Goal: Information Seeking & Learning: Compare options

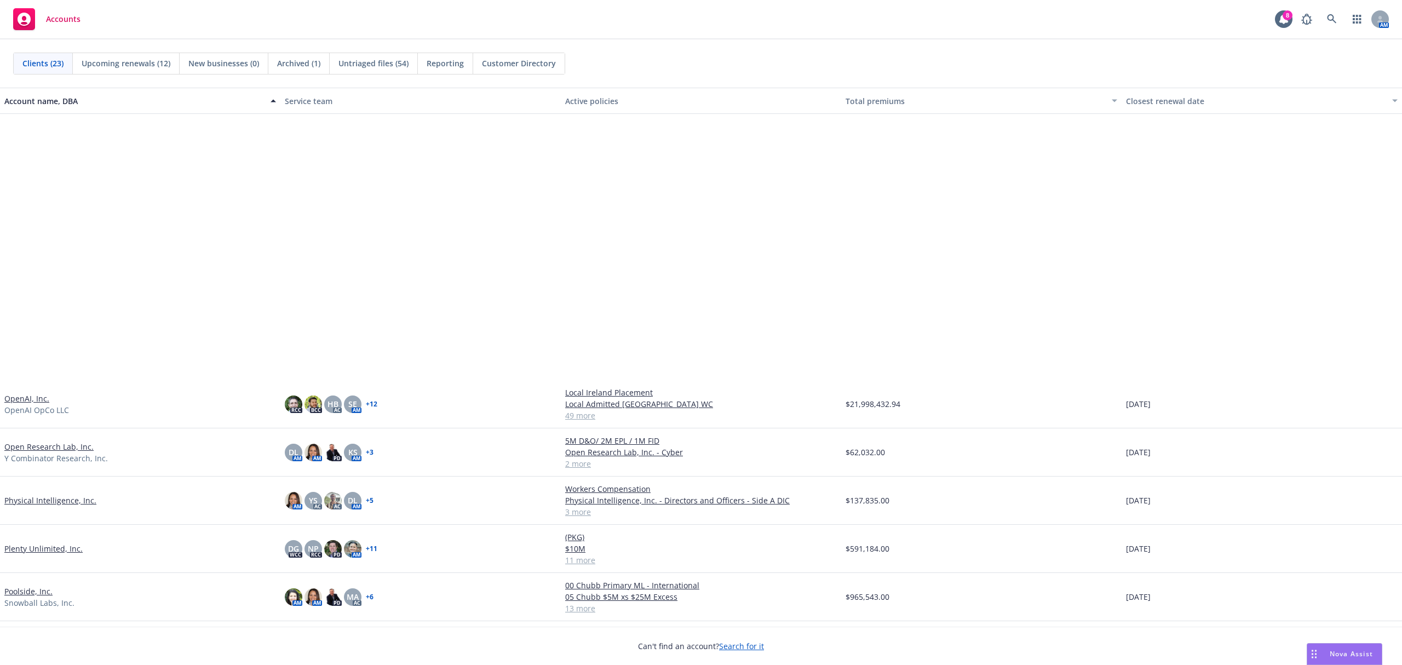
scroll to position [439, 0]
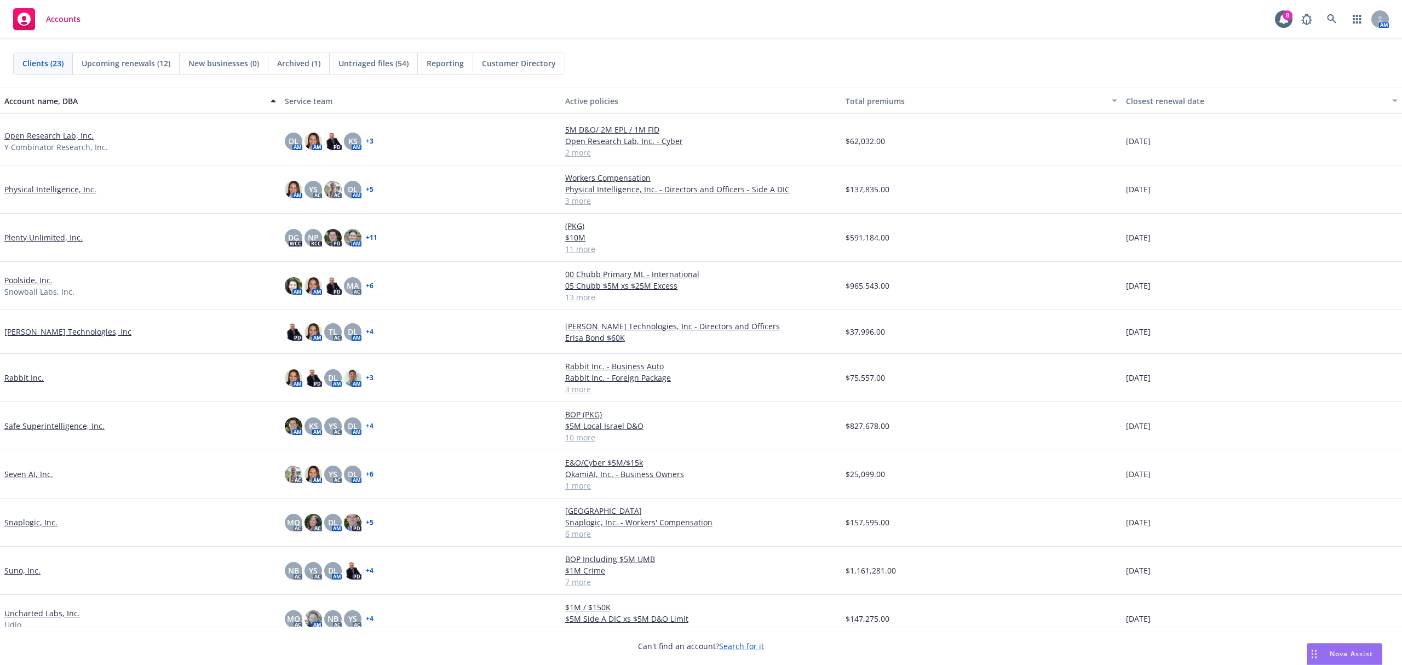
click at [39, 523] on link "Snaplogic, Inc." at bounding box center [30, 521] width 53 height 11
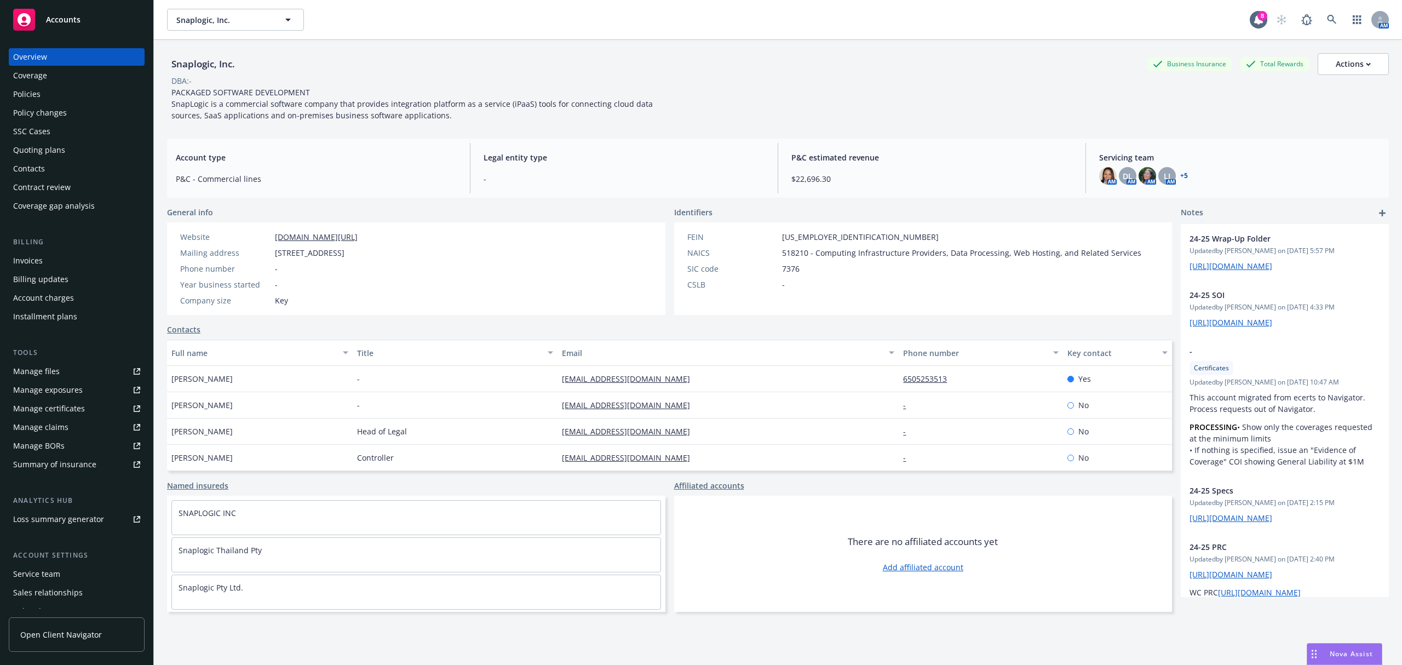
click at [97, 406] on link "Manage certificates" at bounding box center [77, 409] width 136 height 18
click at [77, 403] on div "Manage certificates" at bounding box center [49, 409] width 72 height 18
click at [53, 145] on div "Quoting plans" at bounding box center [39, 150] width 52 height 18
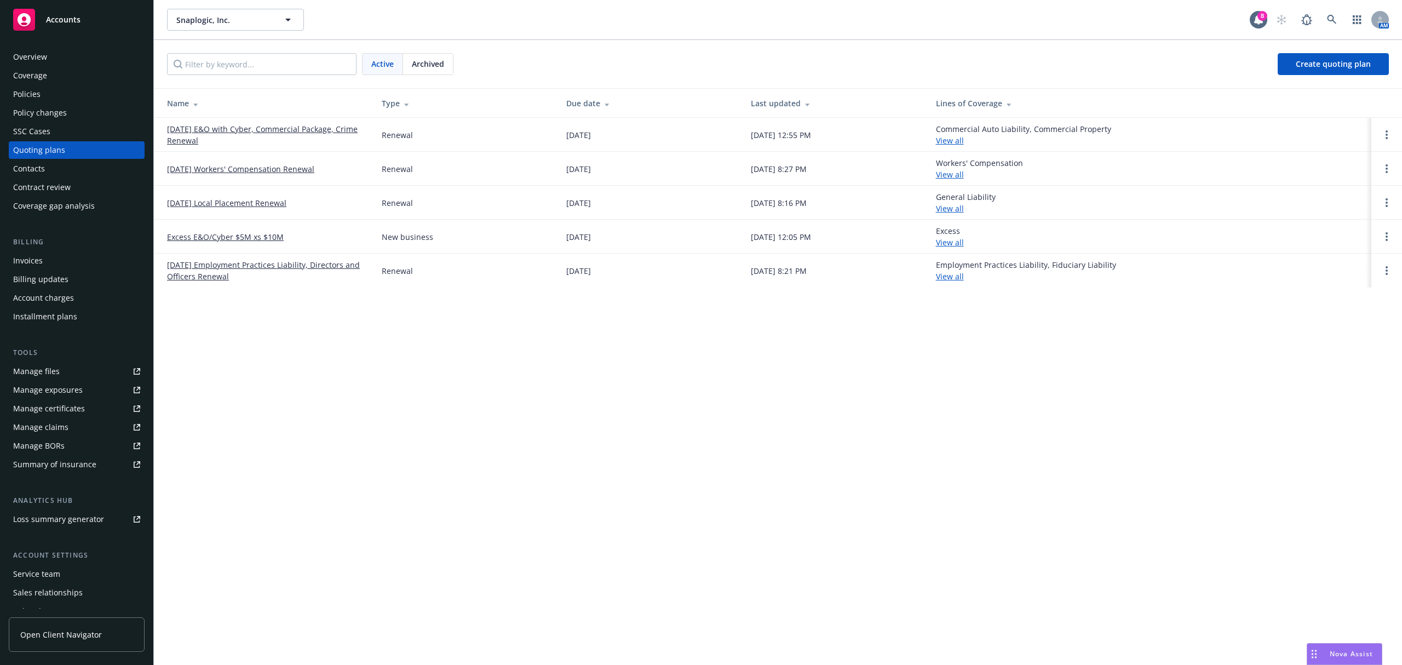
click at [265, 136] on link "09/01/25 E&O with Cyber, Commercial Package, Crime Renewal" at bounding box center [265, 134] width 197 height 23
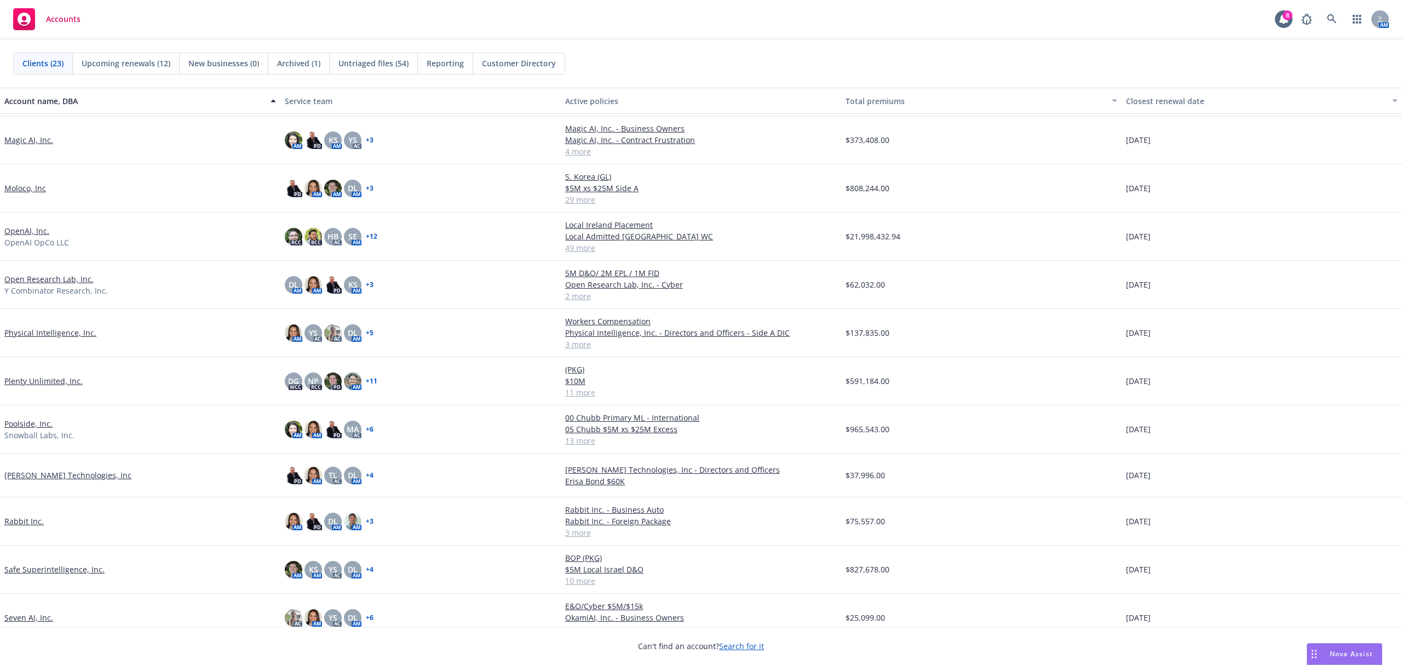
scroll to position [375, 0]
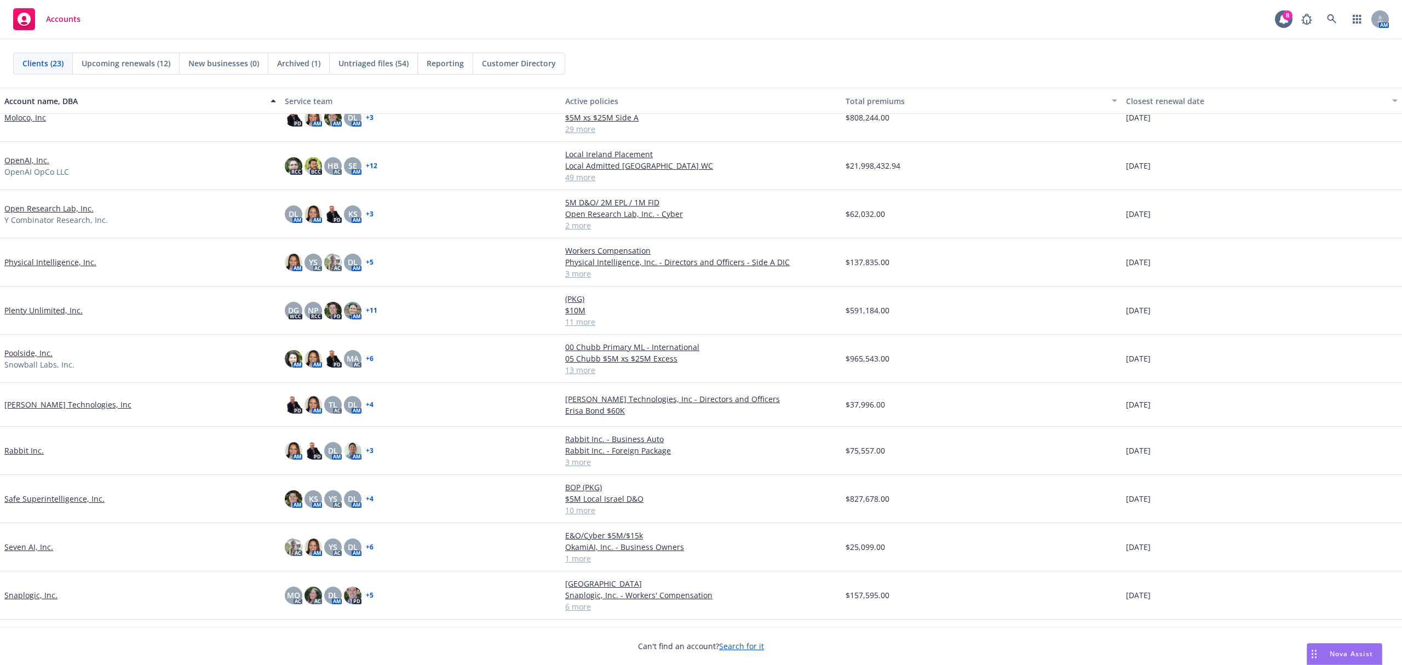
click at [80, 496] on link "Safe Superintelligence, Inc." at bounding box center [54, 498] width 100 height 11
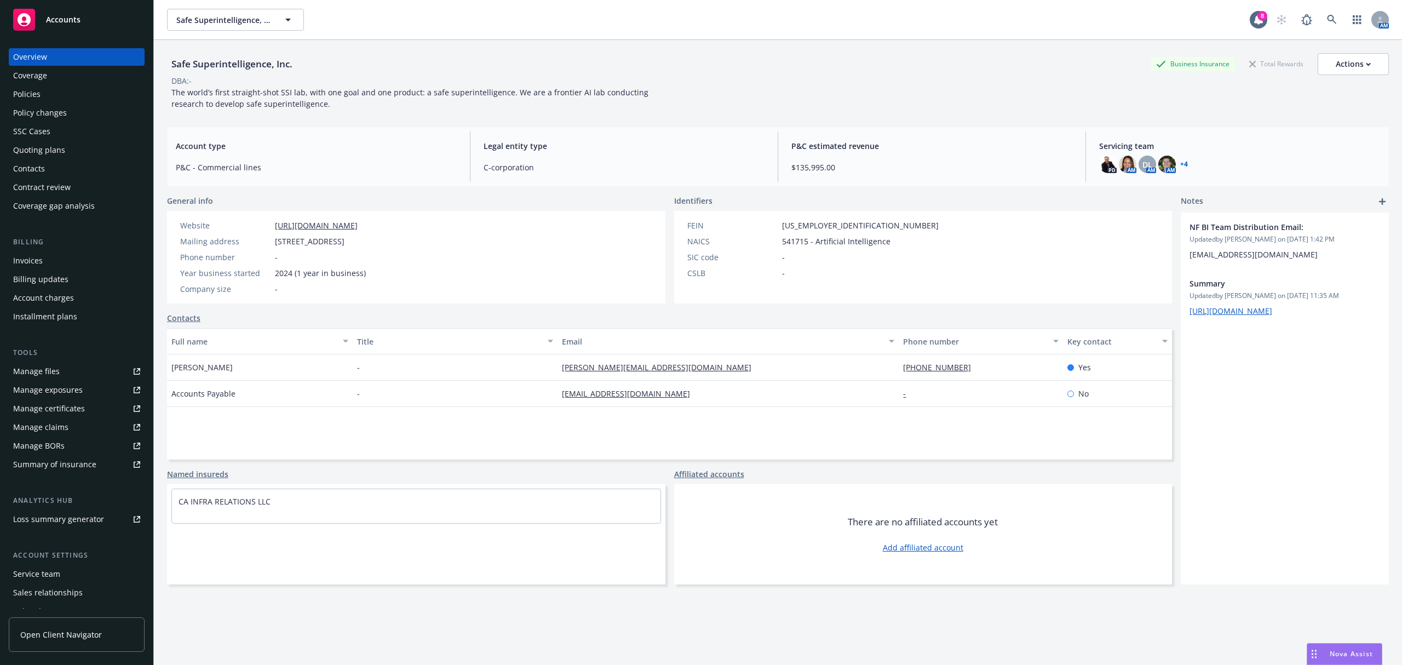
click at [55, 406] on div "Manage certificates" at bounding box center [49, 409] width 72 height 18
click at [64, 96] on div "Policies" at bounding box center [76, 94] width 127 height 18
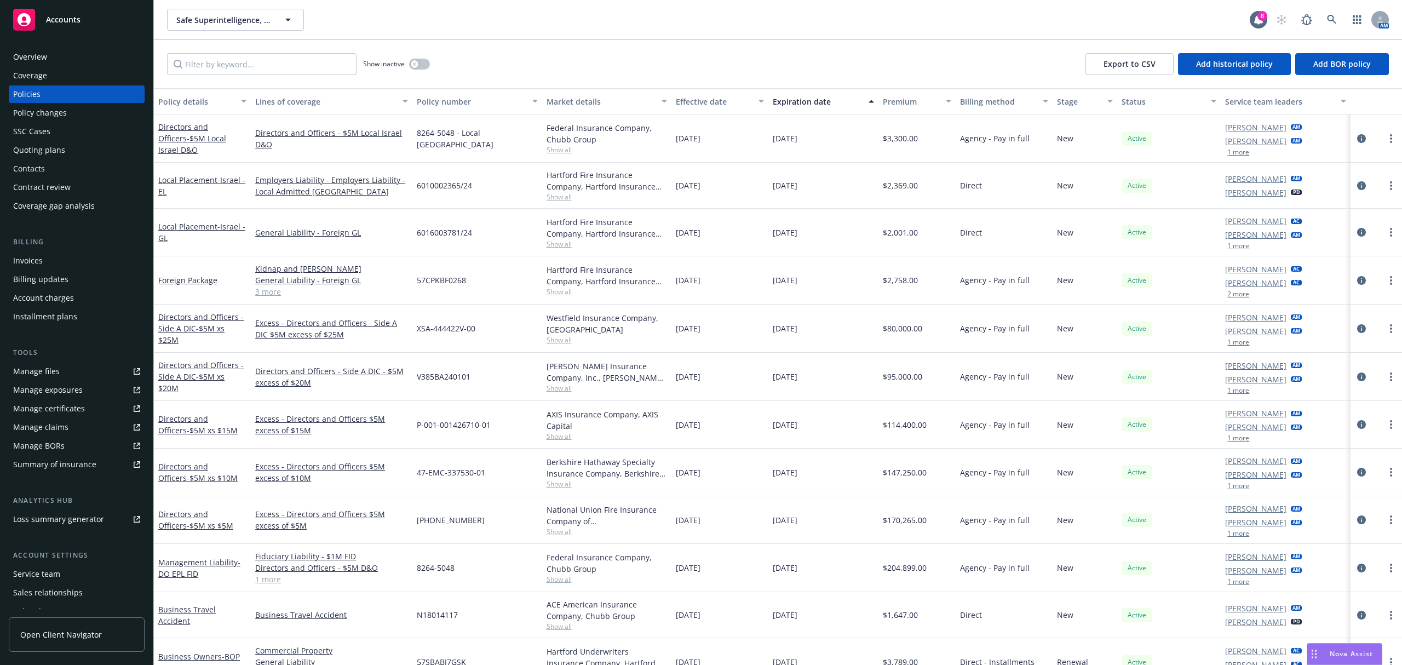
click at [93, 625] on link "Open Client Navigator" at bounding box center [77, 634] width 136 height 34
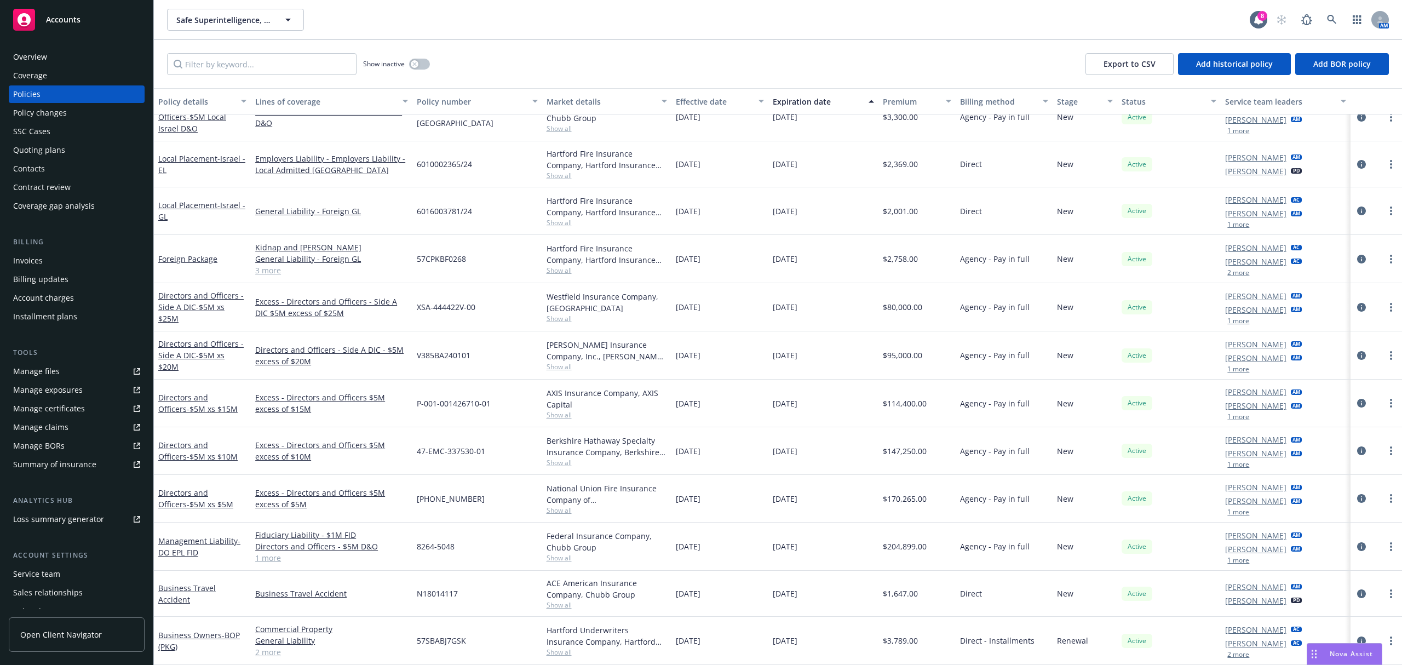
click at [30, 156] on div "Quoting plans" at bounding box center [39, 150] width 52 height 18
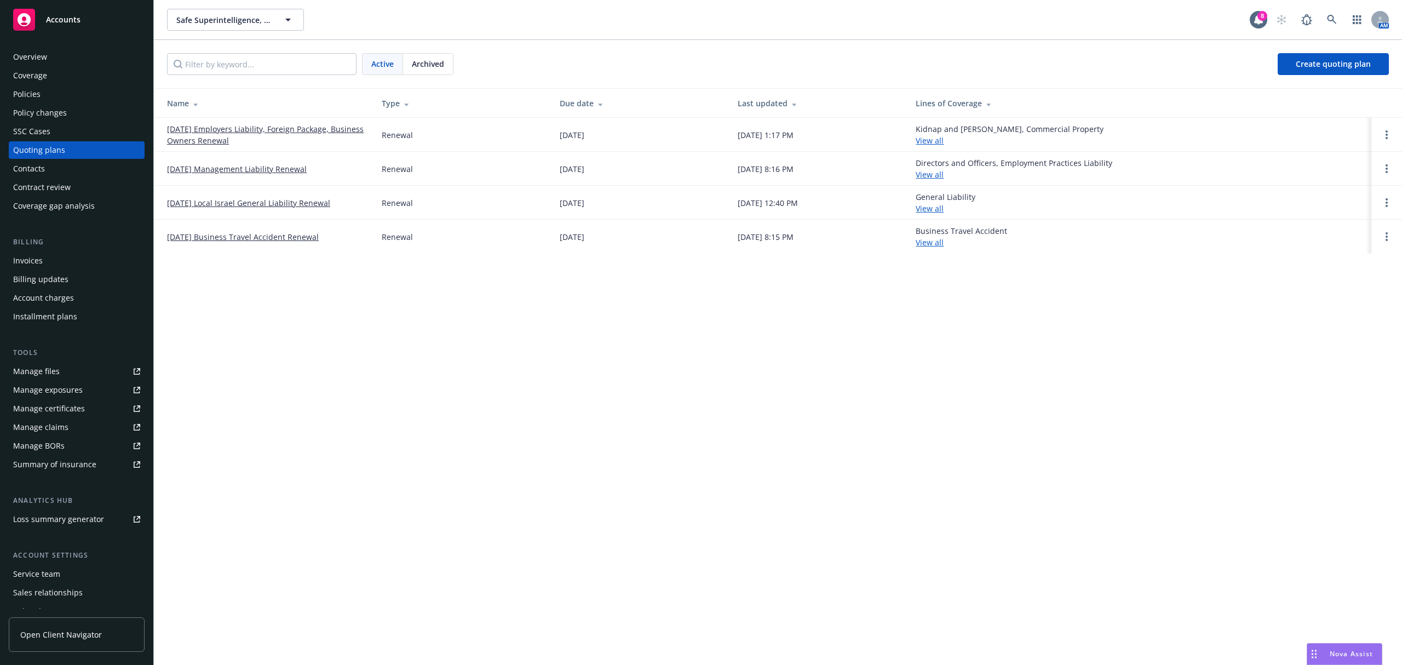
click at [231, 139] on link "08/20/25 Employers Liability, Foreign Package, Business Owners Renewal" at bounding box center [265, 134] width 197 height 23
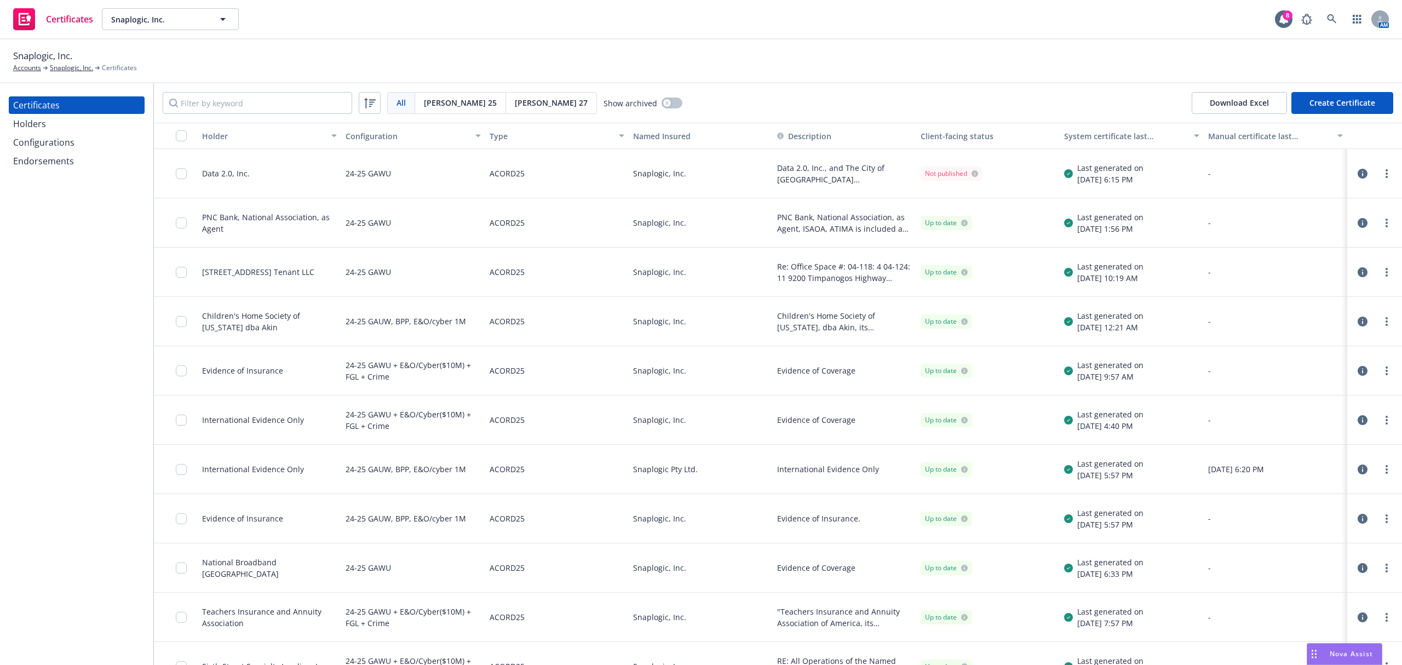
click at [80, 138] on div "Configurations" at bounding box center [76, 143] width 127 height 18
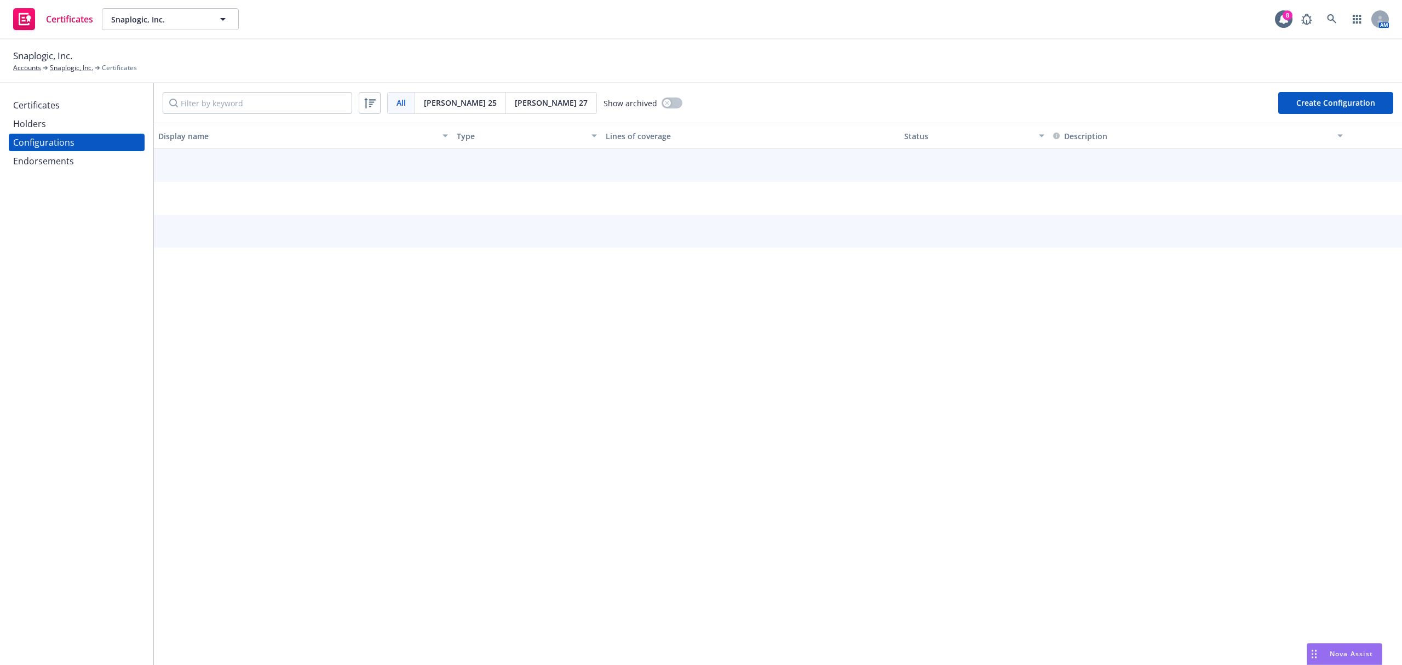
click at [73, 100] on div "Certificates" at bounding box center [76, 105] width 127 height 18
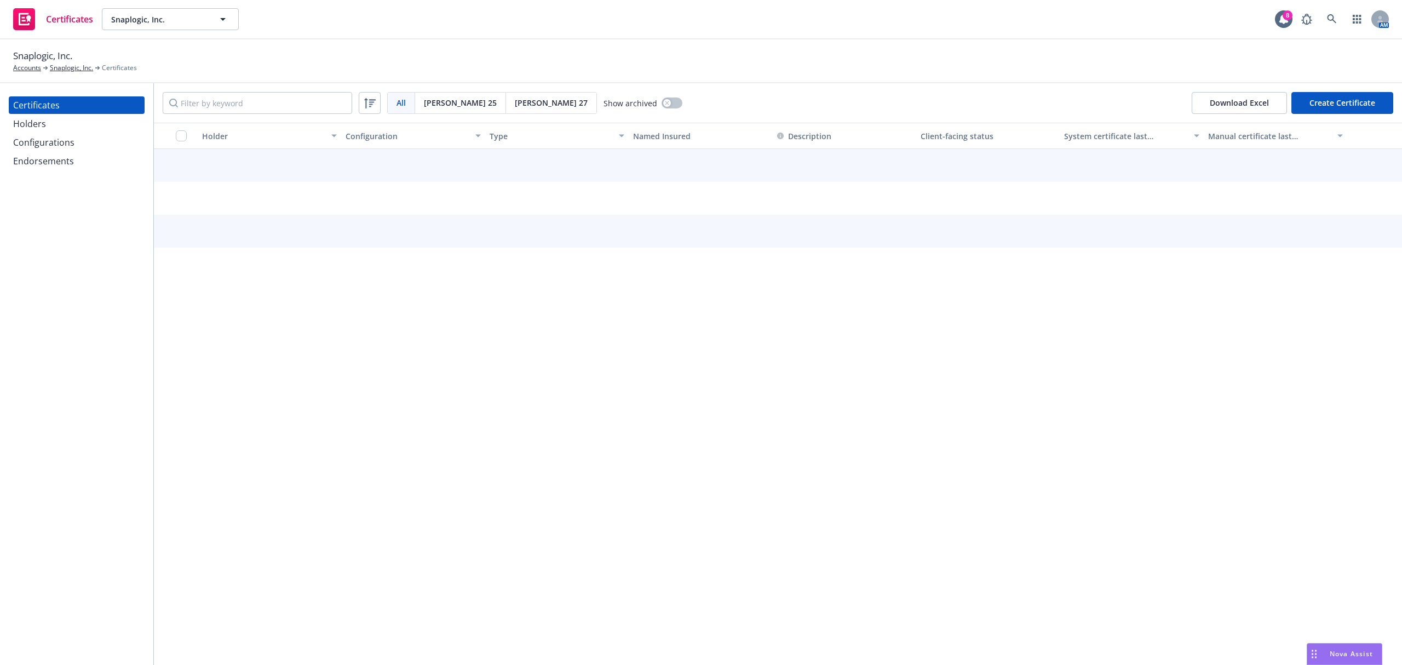
click at [77, 162] on div "Endorsements" at bounding box center [76, 161] width 127 height 18
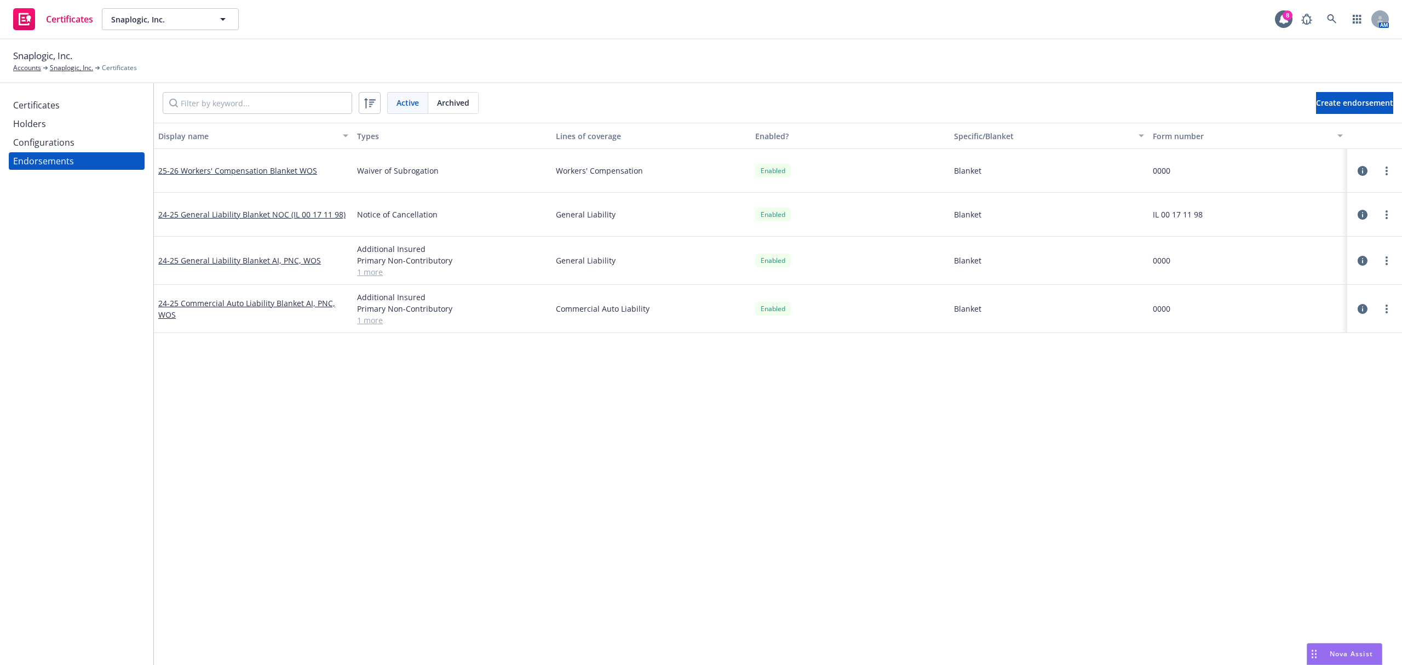
click at [64, 106] on div "Certificates" at bounding box center [76, 105] width 127 height 18
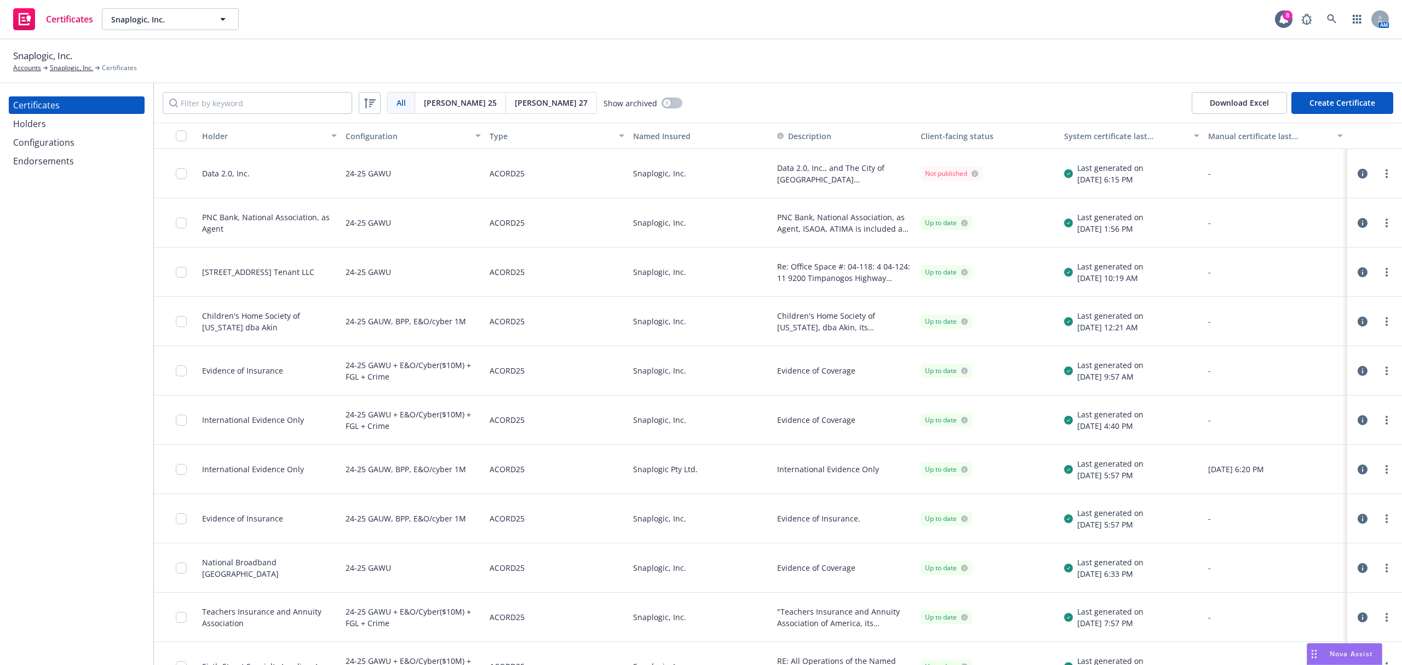
click at [51, 161] on div "Endorsements" at bounding box center [43, 161] width 61 height 18
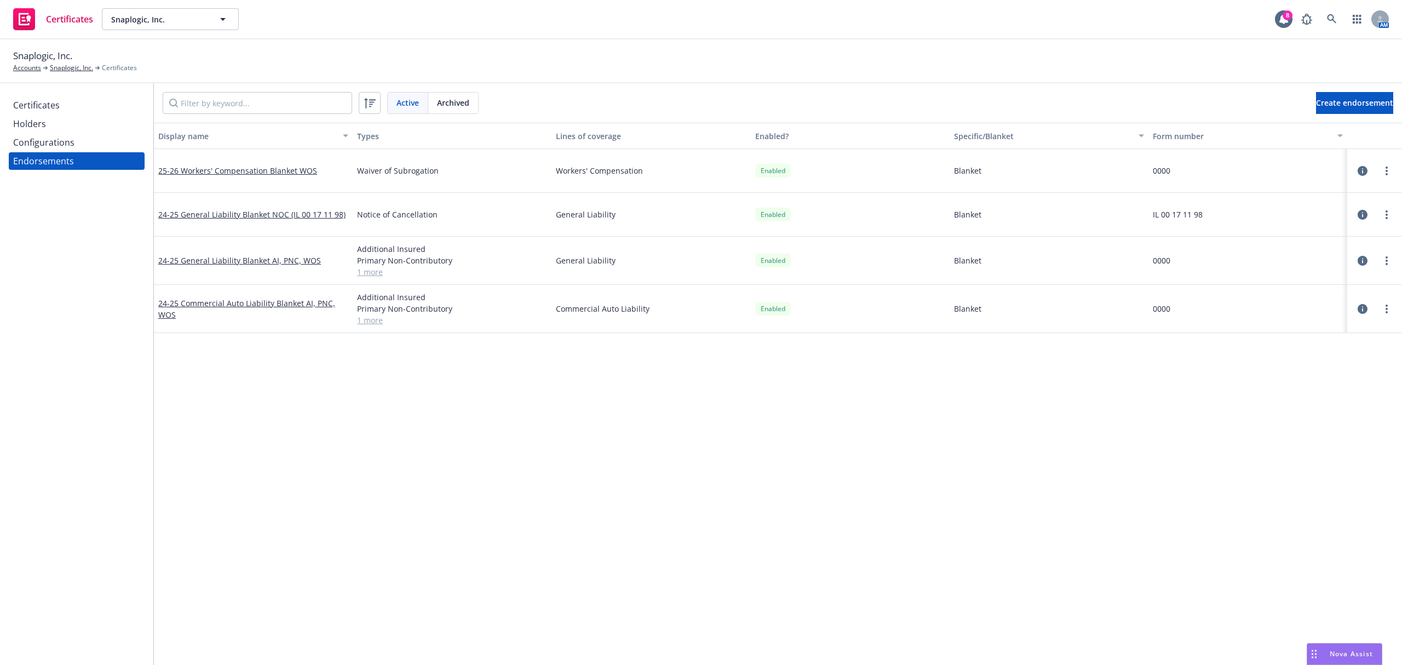
click at [368, 273] on link "1 more" at bounding box center [452, 271] width 190 height 11
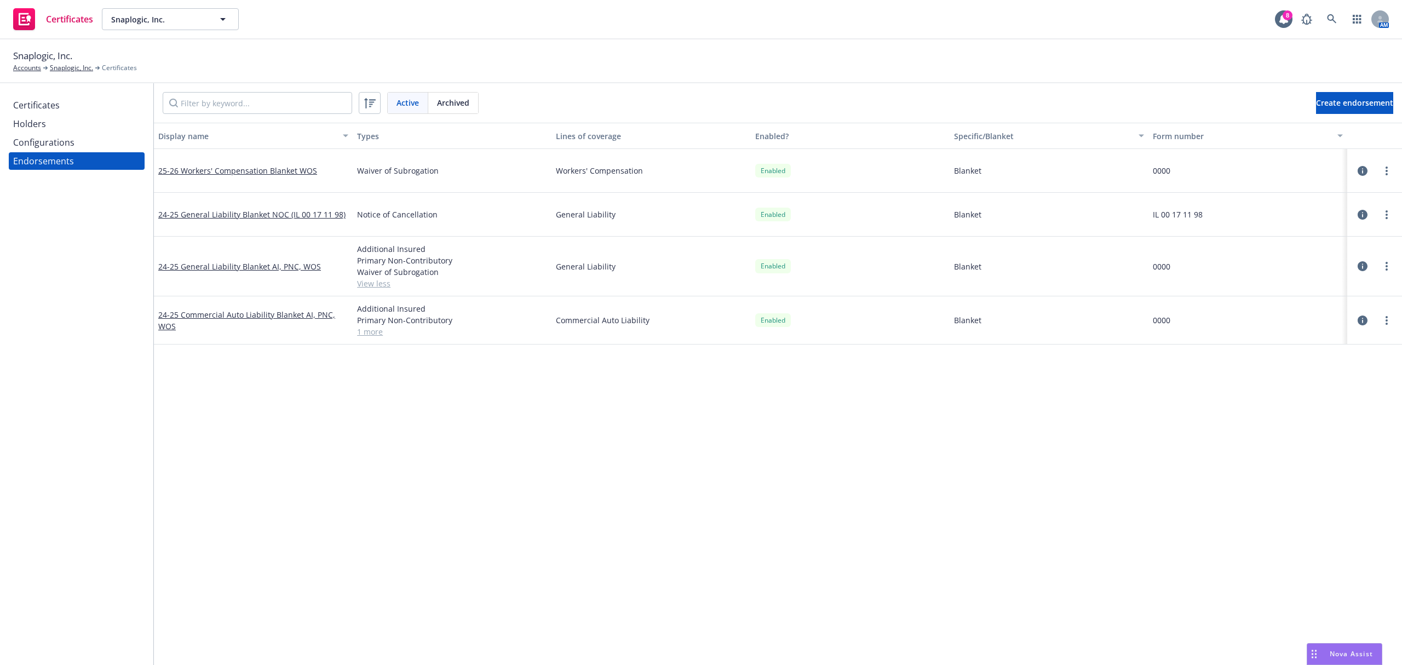
click at [81, 106] on div "Certificates" at bounding box center [76, 105] width 127 height 18
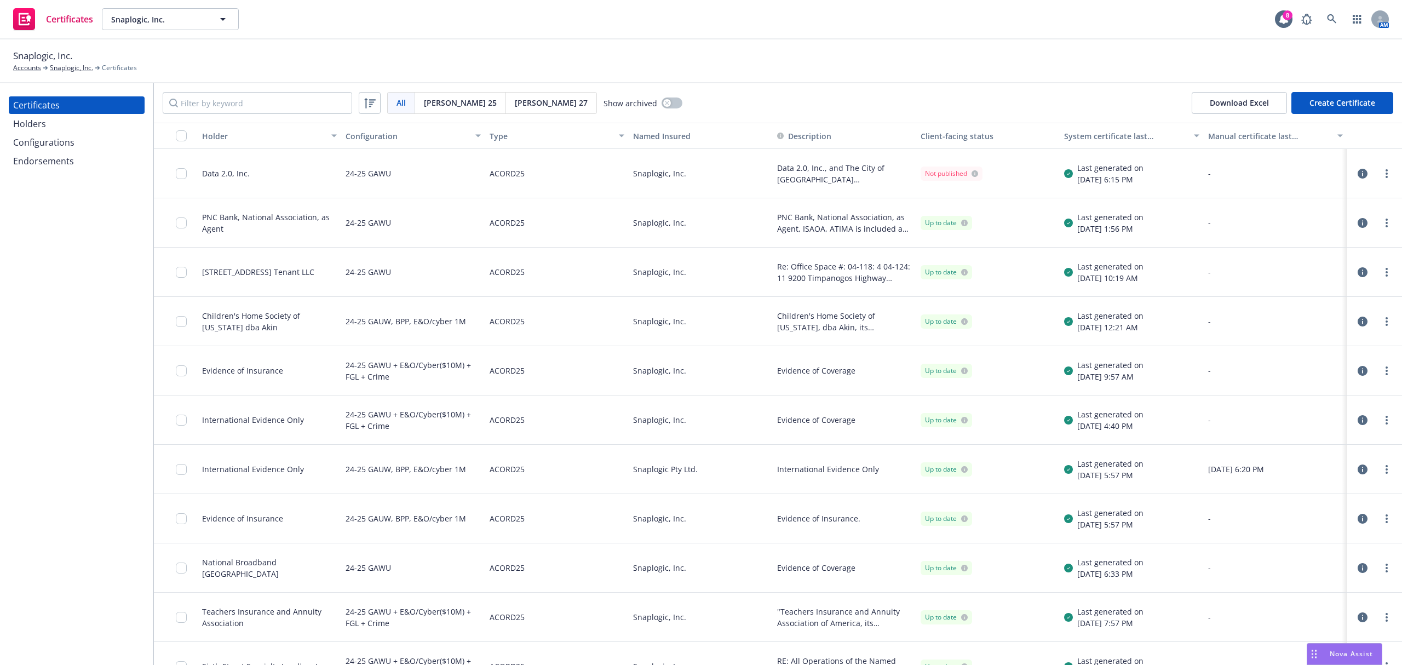
click at [57, 159] on div "Endorsements" at bounding box center [43, 161] width 61 height 18
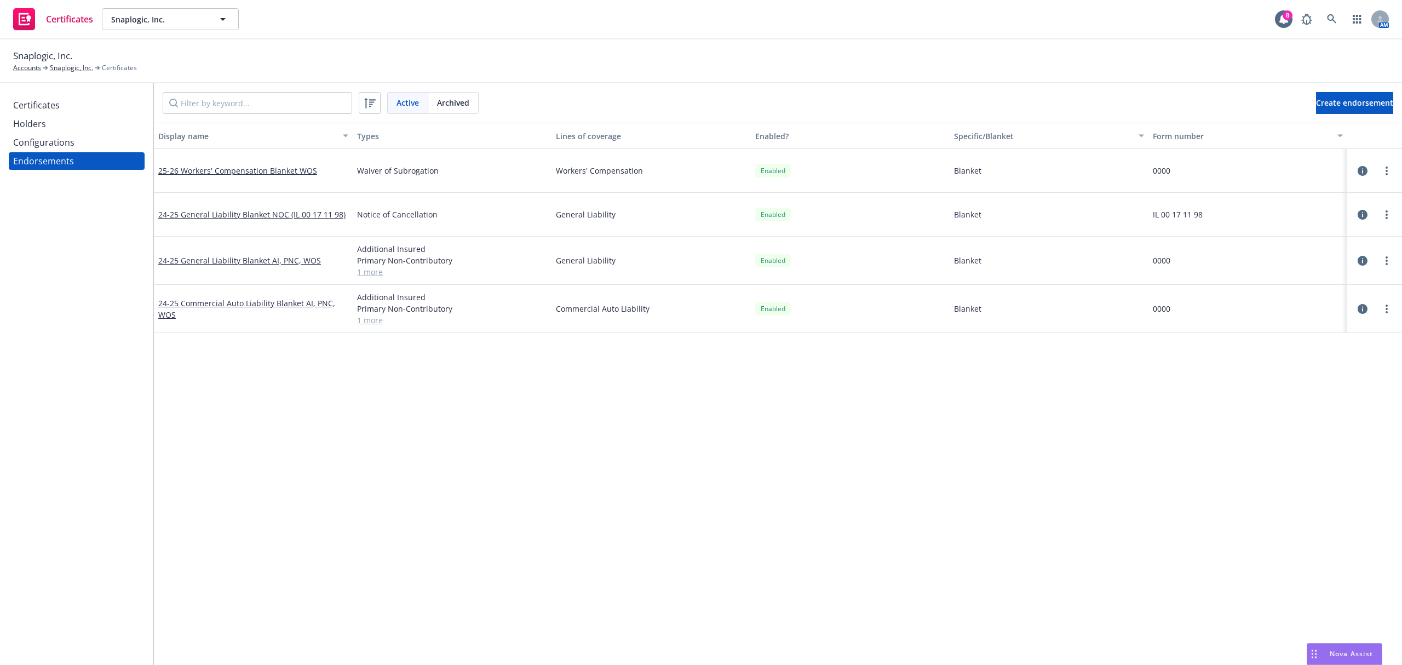
click at [379, 275] on link "1 more" at bounding box center [452, 271] width 190 height 11
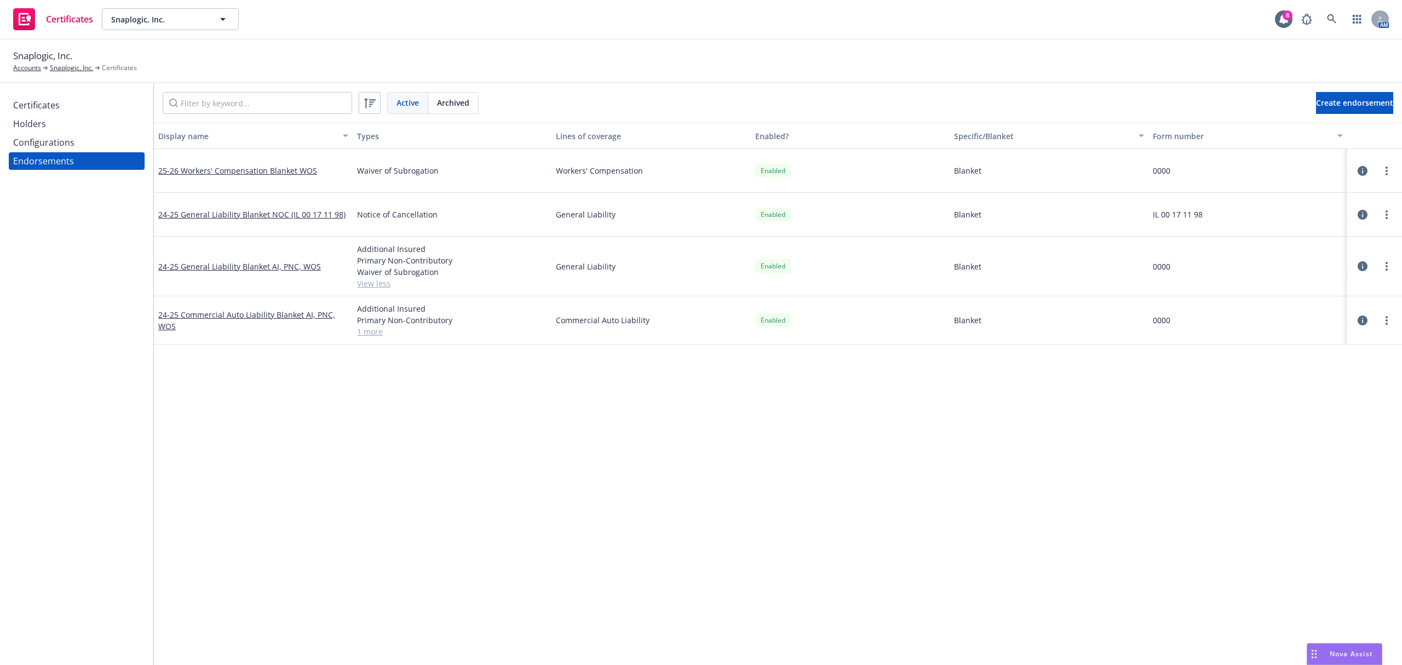
click at [366, 331] on link "1 more" at bounding box center [452, 331] width 190 height 11
drag, startPoint x: 156, startPoint y: 170, endPoint x: 336, endPoint y: 174, distance: 180.2
click at [336, 174] on div "25-26 Workers' Compensation Blanket WOS" at bounding box center [253, 171] width 199 height 44
drag, startPoint x: 355, startPoint y: 177, endPoint x: 453, endPoint y: 180, distance: 98.1
click at [453, 180] on div "Waiver of Subrogation" at bounding box center [452, 171] width 199 height 44
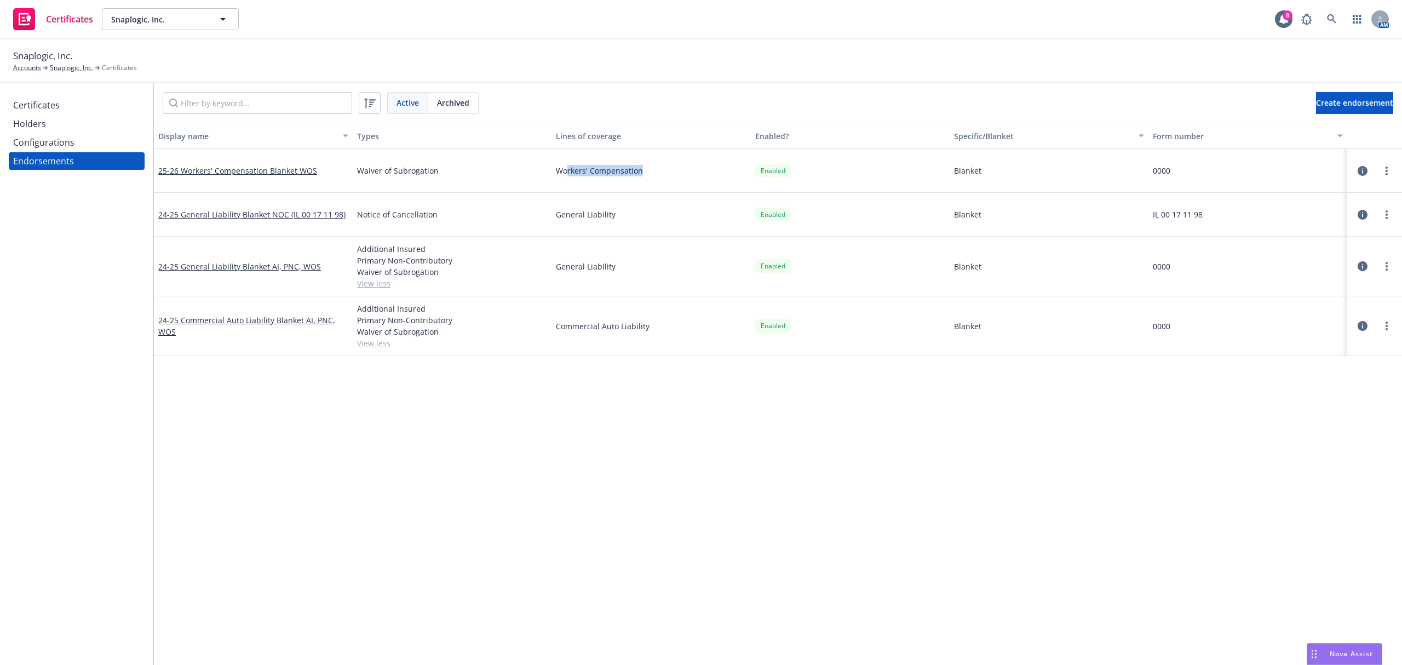
drag, startPoint x: 568, startPoint y: 175, endPoint x: 645, endPoint y: 176, distance: 76.1
click at [645, 176] on span "Workers' Compensation" at bounding box center [651, 170] width 190 height 11
click at [69, 110] on div "Certificates" at bounding box center [76, 105] width 127 height 18
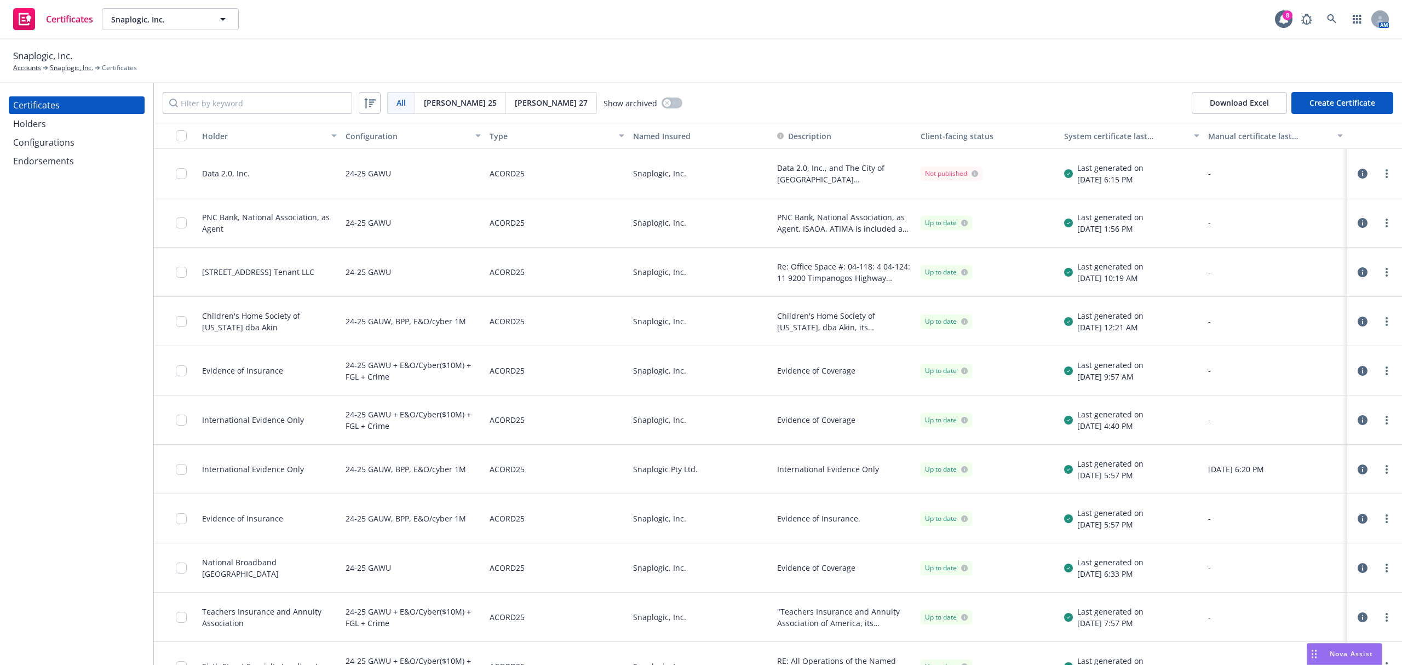
click at [51, 142] on div "Configurations" at bounding box center [43, 143] width 61 height 18
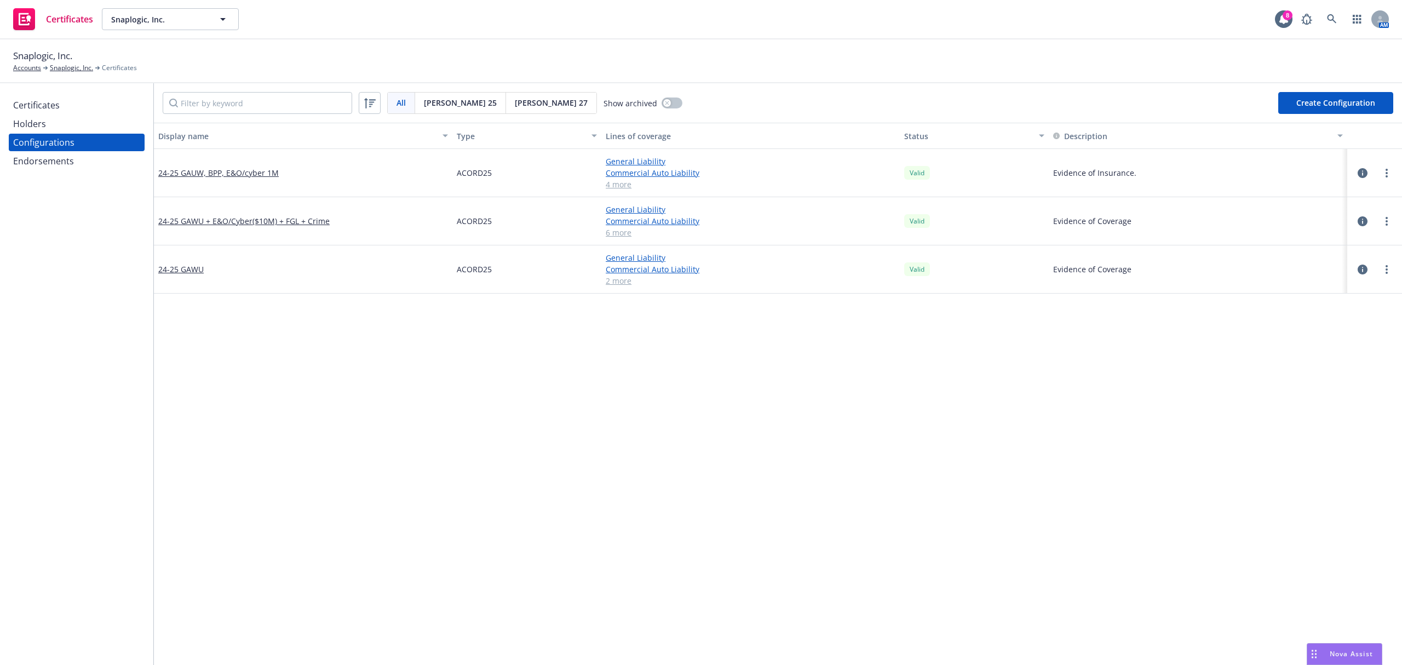
click at [66, 156] on div "Endorsements" at bounding box center [43, 161] width 61 height 18
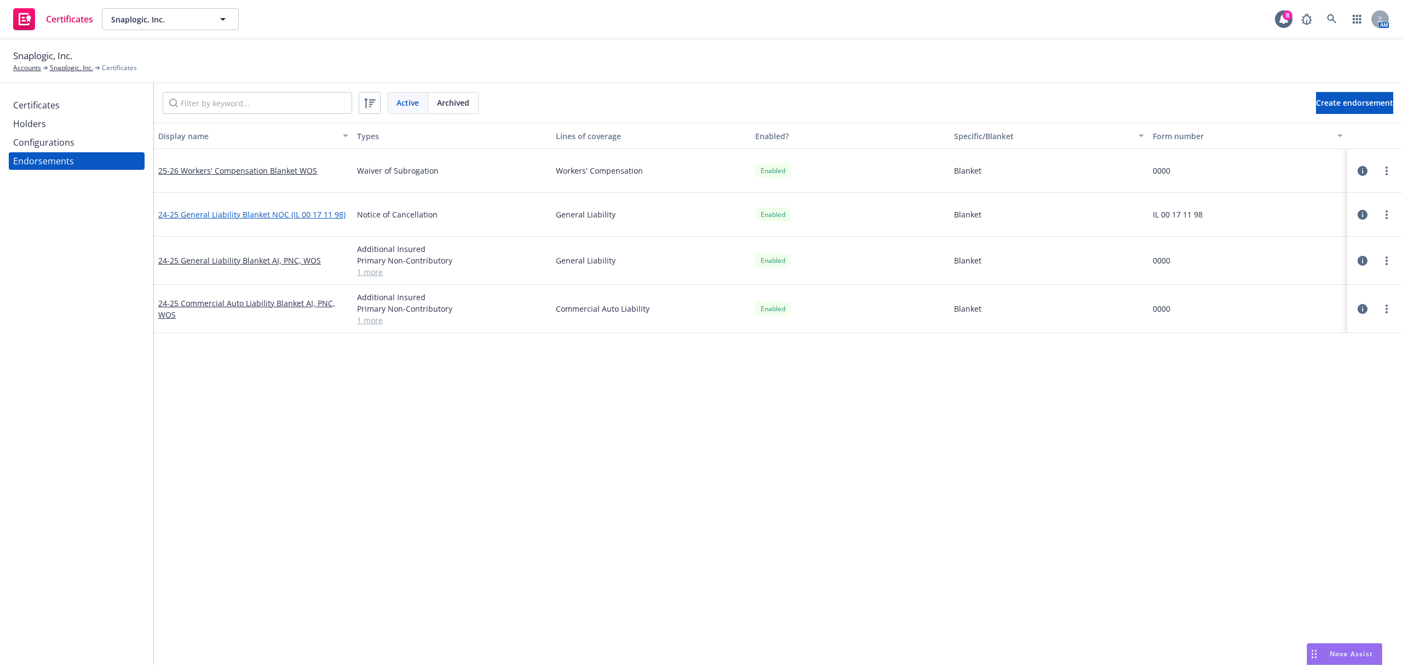
click at [248, 211] on link "24-25 General Liability Blanket NOC (IL 00 17 11 98)" at bounding box center [251, 214] width 187 height 10
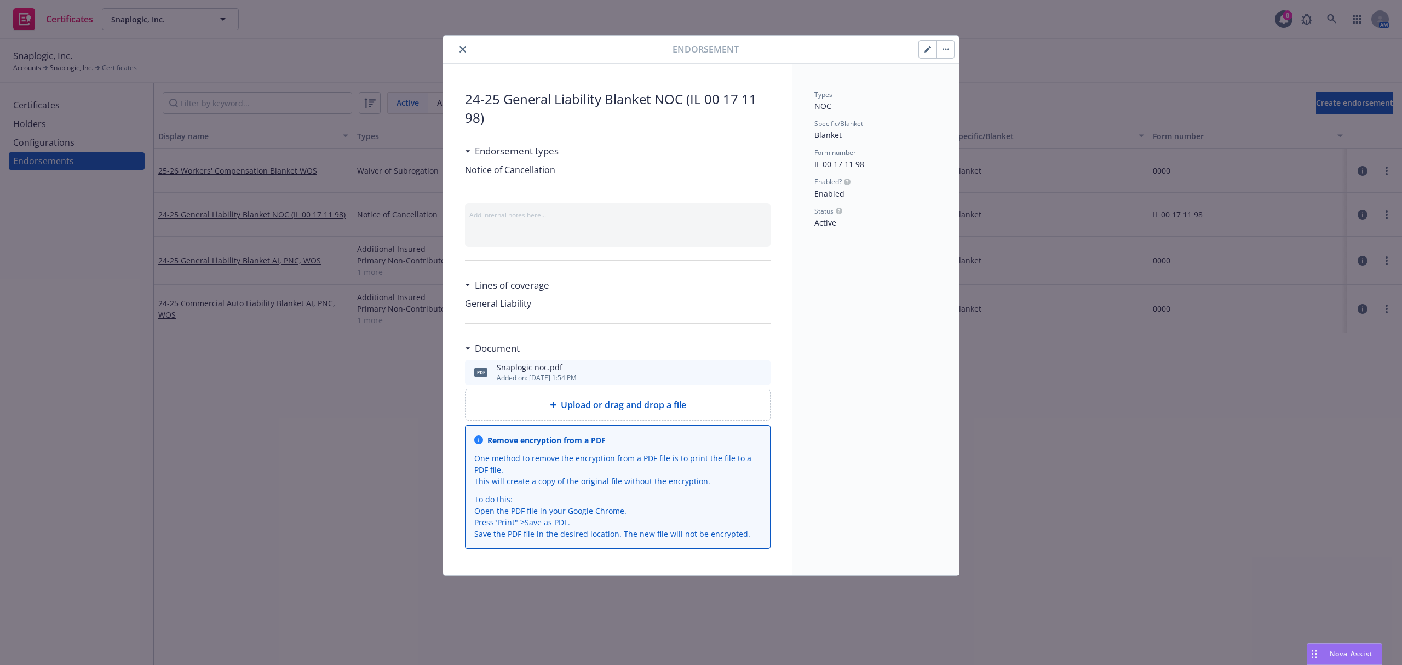
click at [463, 44] on button "close" at bounding box center [462, 49] width 13 height 13
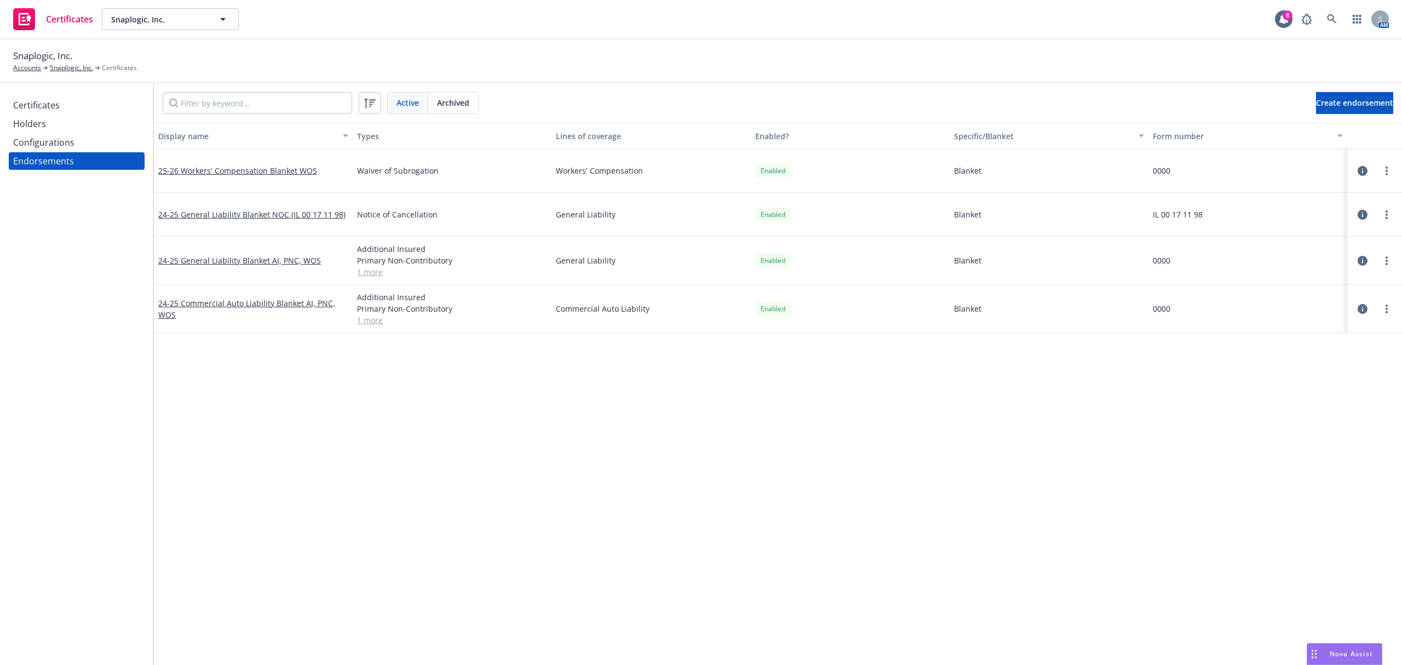
click at [373, 274] on link "1 more" at bounding box center [452, 271] width 190 height 11
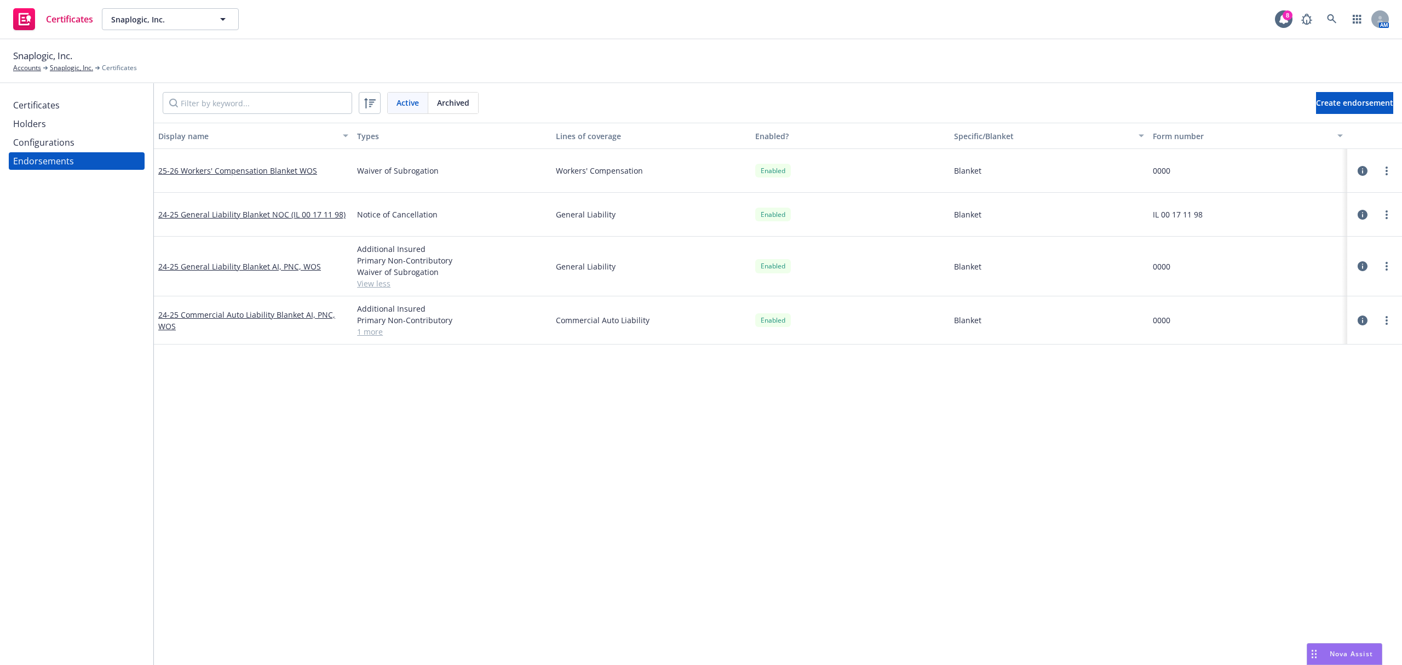
click at [363, 330] on link "1 more" at bounding box center [452, 331] width 190 height 11
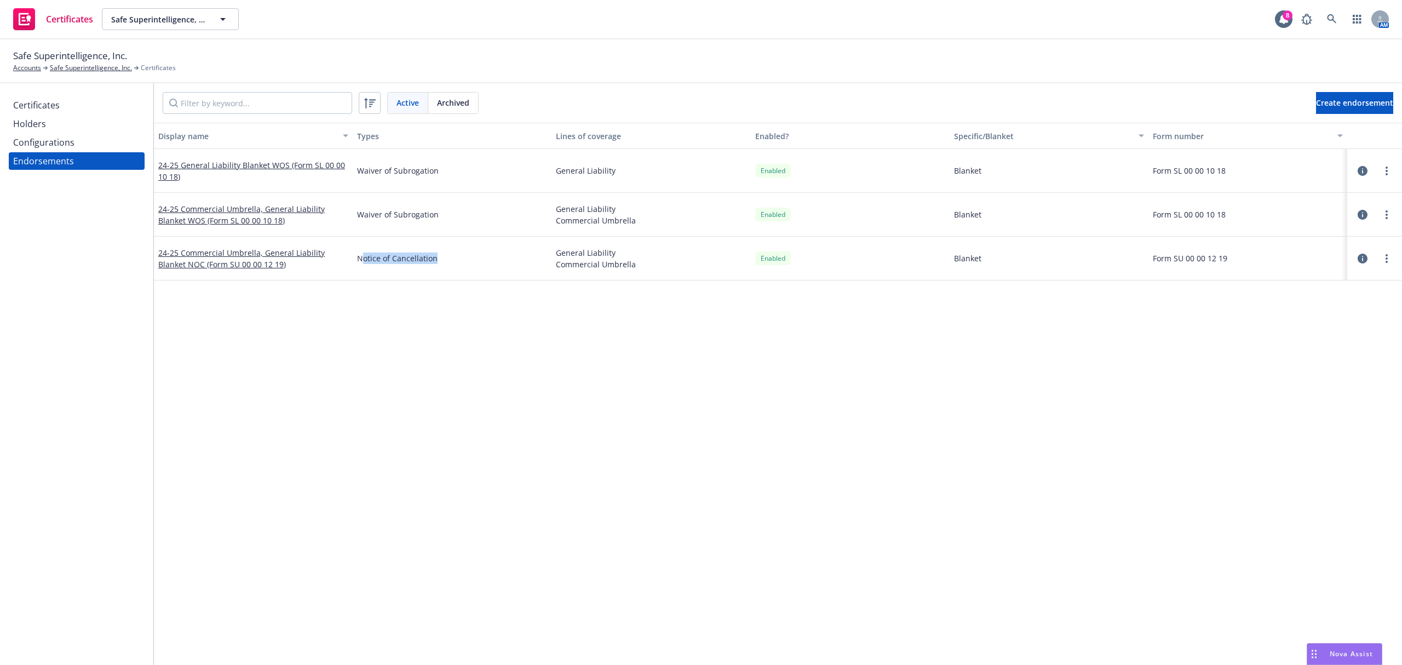
drag, startPoint x: 364, startPoint y: 257, endPoint x: 442, endPoint y: 259, distance: 78.9
click at [442, 259] on span "Notice of Cancellation" at bounding box center [452, 257] width 190 height 11
click at [439, 320] on div "Display name Types Lines of coverage Enabled? Specific/Blanket Form number 24-2…" at bounding box center [778, 330] width 1248 height 414
click at [51, 135] on div "Configurations" at bounding box center [43, 143] width 61 height 18
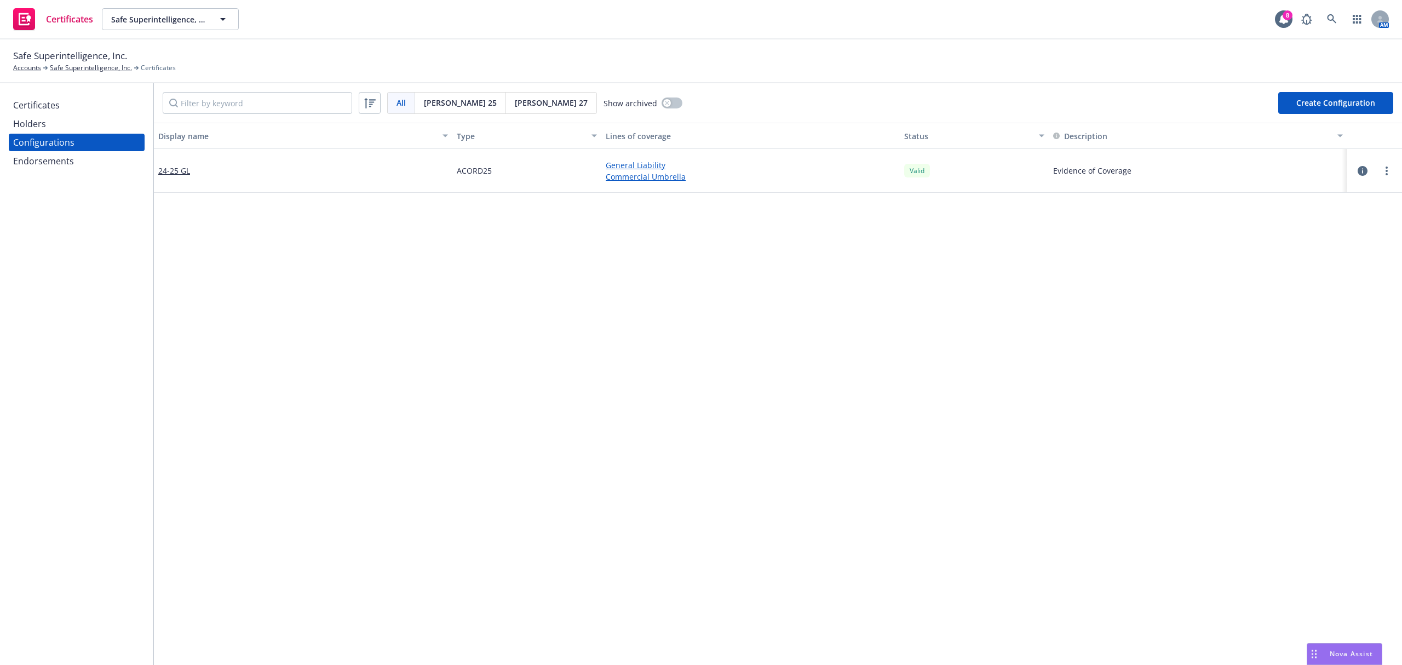
click at [44, 128] on div "Holders" at bounding box center [29, 124] width 33 height 18
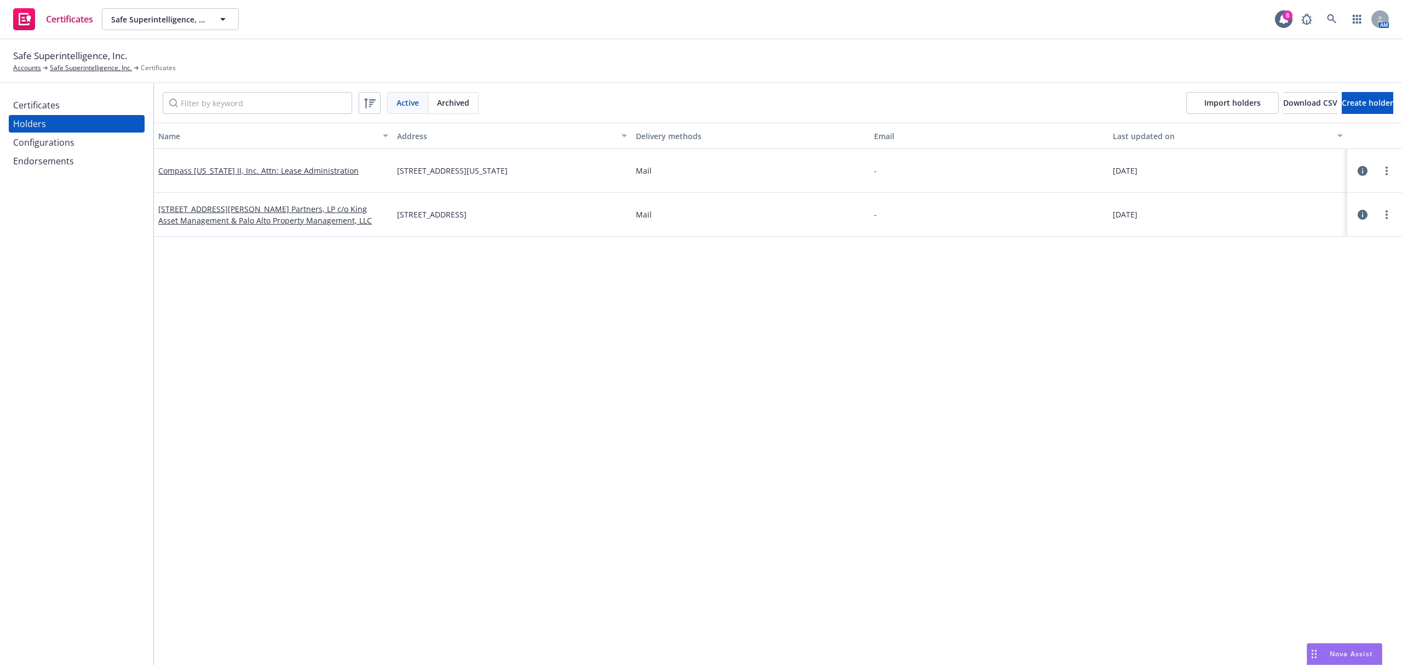
click at [51, 150] on div "Configurations" at bounding box center [43, 143] width 61 height 18
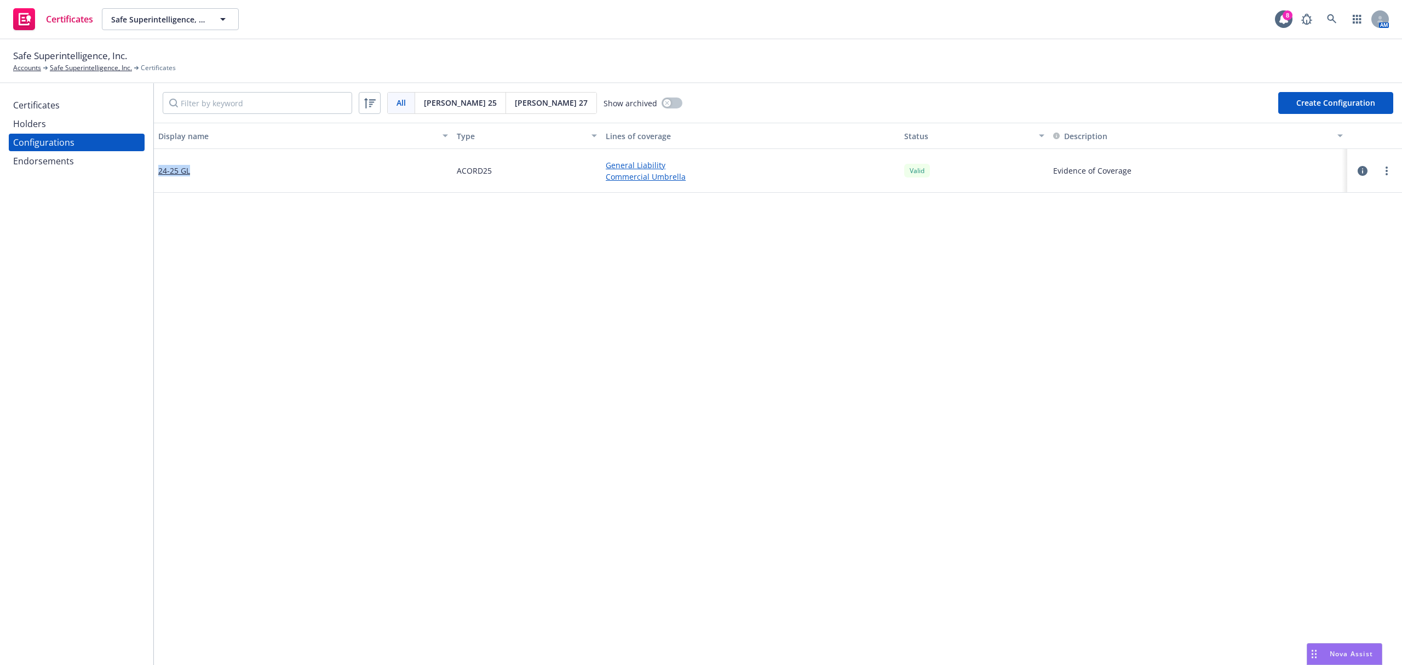
drag, startPoint x: 157, startPoint y: 172, endPoint x: 245, endPoint y: 174, distance: 88.7
click at [245, 174] on div "24-25 GL" at bounding box center [303, 171] width 298 height 44
click at [202, 192] on div "24-25 GL" at bounding box center [303, 171] width 298 height 44
click at [170, 160] on div "24-25 GL" at bounding box center [303, 171] width 298 height 44
click at [172, 163] on div "24-25 GL" at bounding box center [303, 171] width 298 height 44
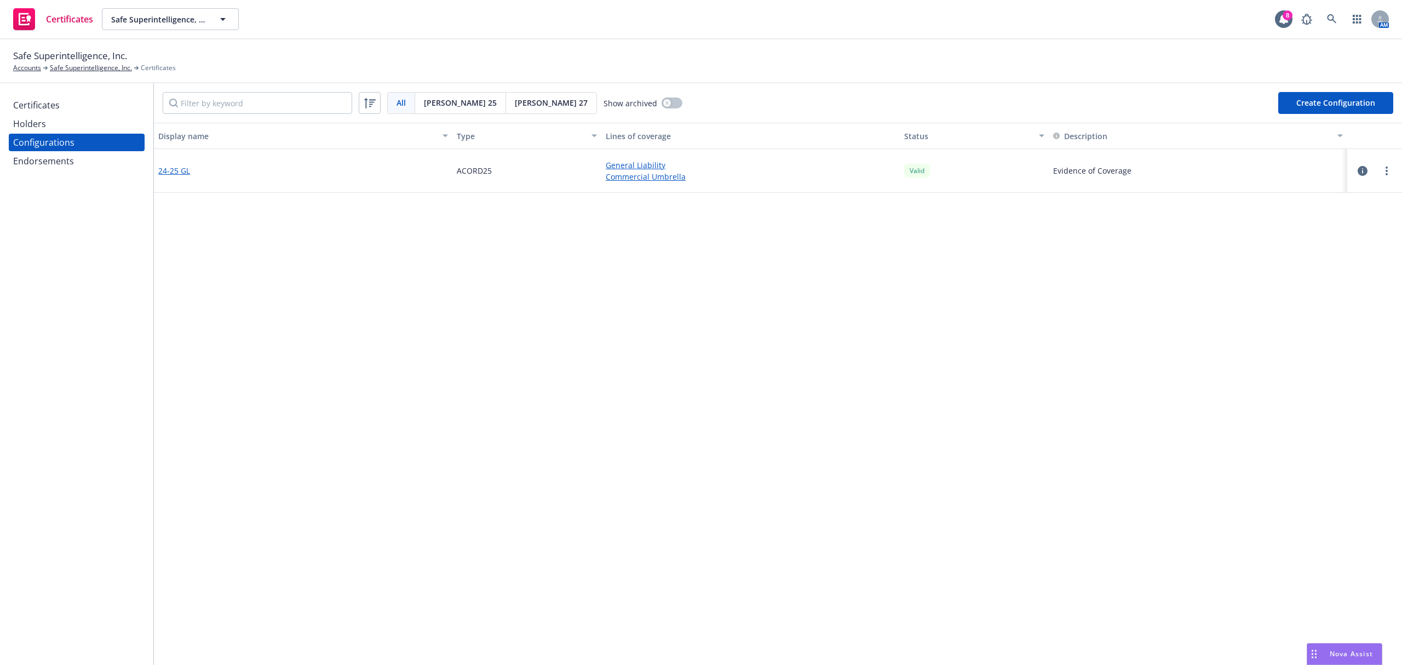
click at [172, 171] on link "24-25 GL" at bounding box center [174, 170] width 32 height 11
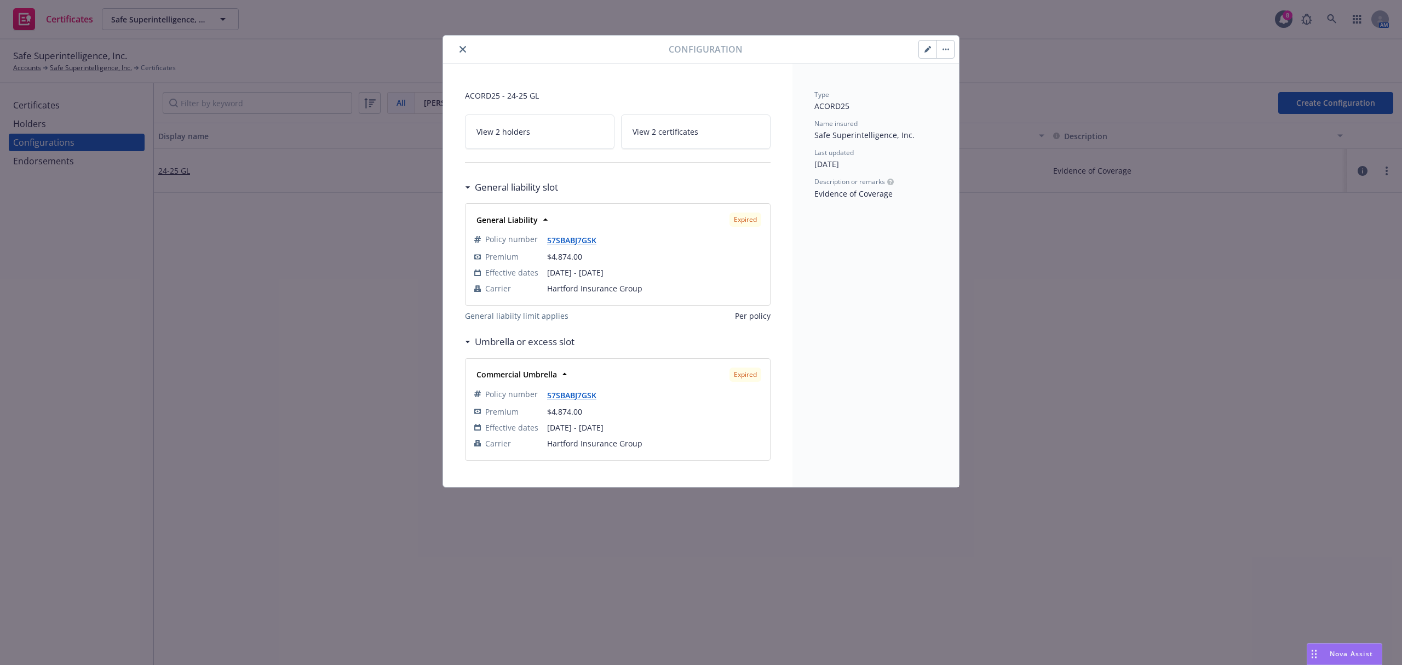
click at [943, 50] on icon "button" at bounding box center [945, 49] width 7 height 2
click at [896, 60] on div "Configuration Archive View certificates using this View related holders Regener…" at bounding box center [701, 50] width 516 height 28
click at [929, 53] on icon "button" at bounding box center [927, 49] width 7 height 7
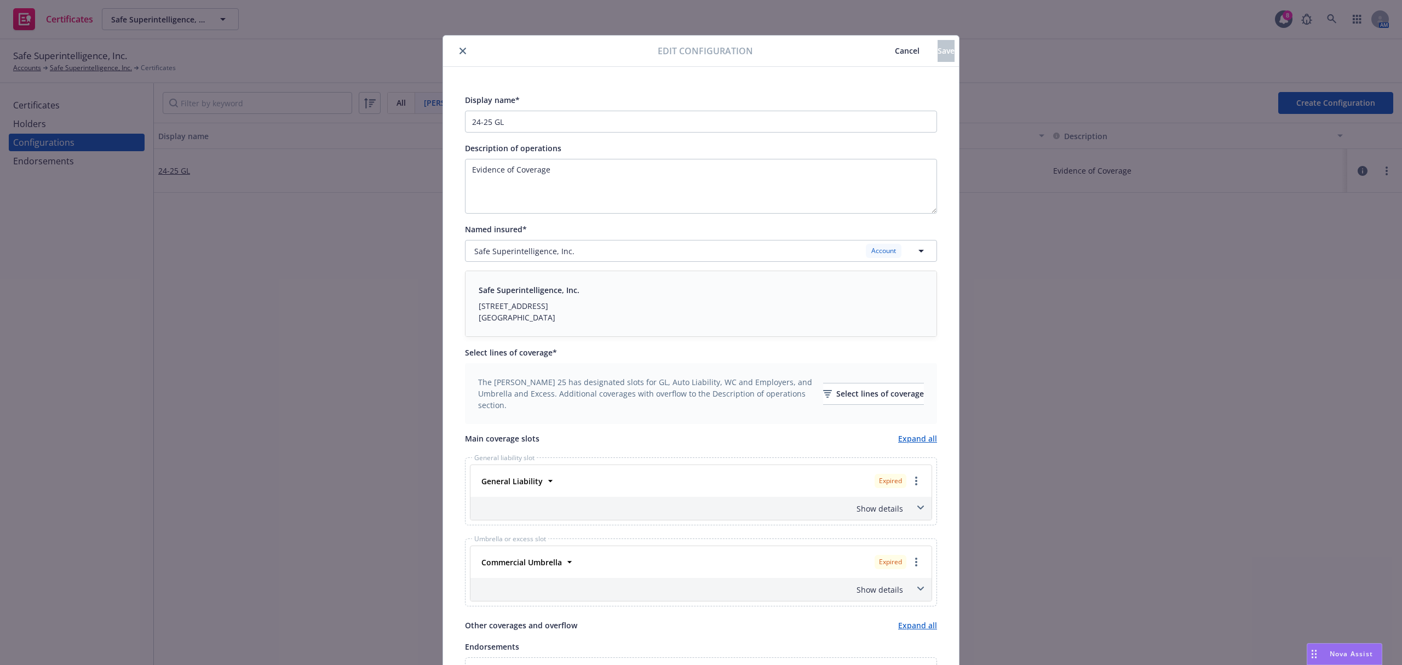
click at [459, 50] on icon "close" at bounding box center [462, 51] width 7 height 7
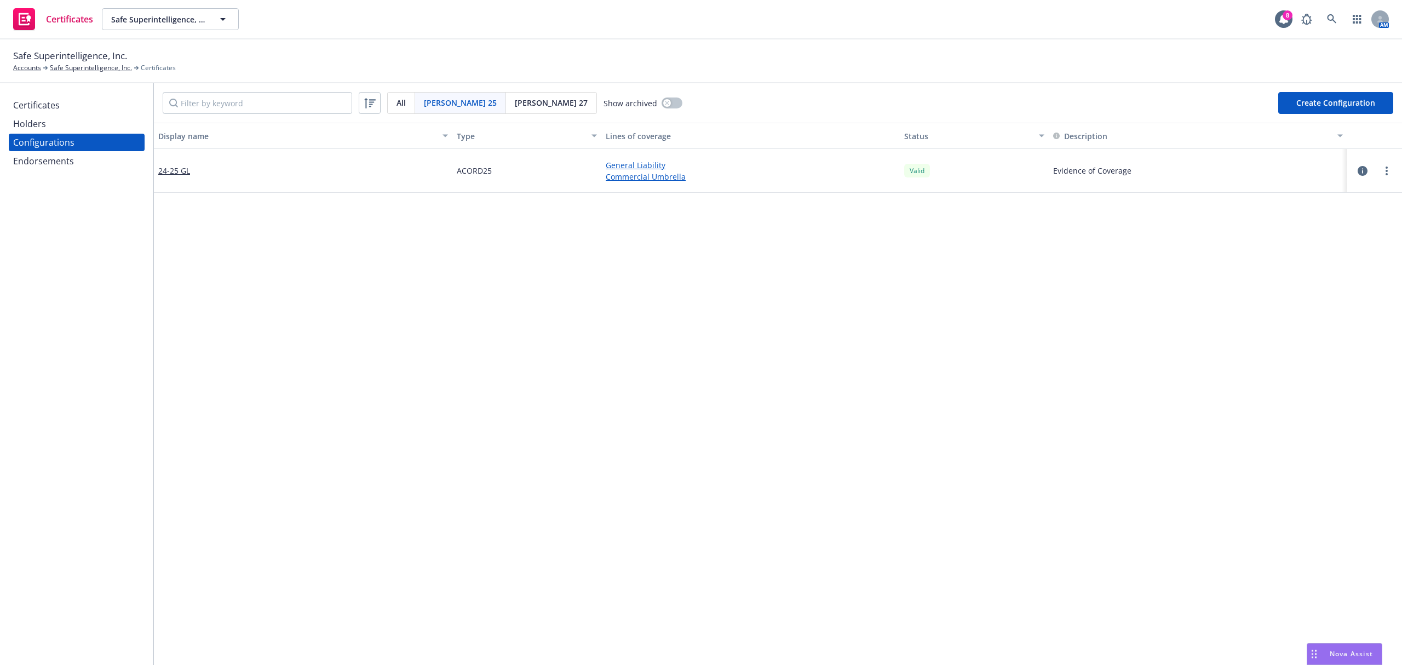
click at [553, 279] on div "Display name Type Lines of coverage Status Description 24-25 GL ACORD25 General…" at bounding box center [778, 593] width 1248 height 940
click at [458, 324] on div "Display name Type Lines of coverage Status Description 24-25 GL ACORD25 General…" at bounding box center [778, 593] width 1248 height 940
click at [661, 106] on button "button" at bounding box center [671, 102] width 21 height 11
click at [672, 106] on div "button" at bounding box center [676, 103] width 8 height 8
click at [1303, 110] on button "Create Configuration" at bounding box center [1335, 103] width 115 height 22
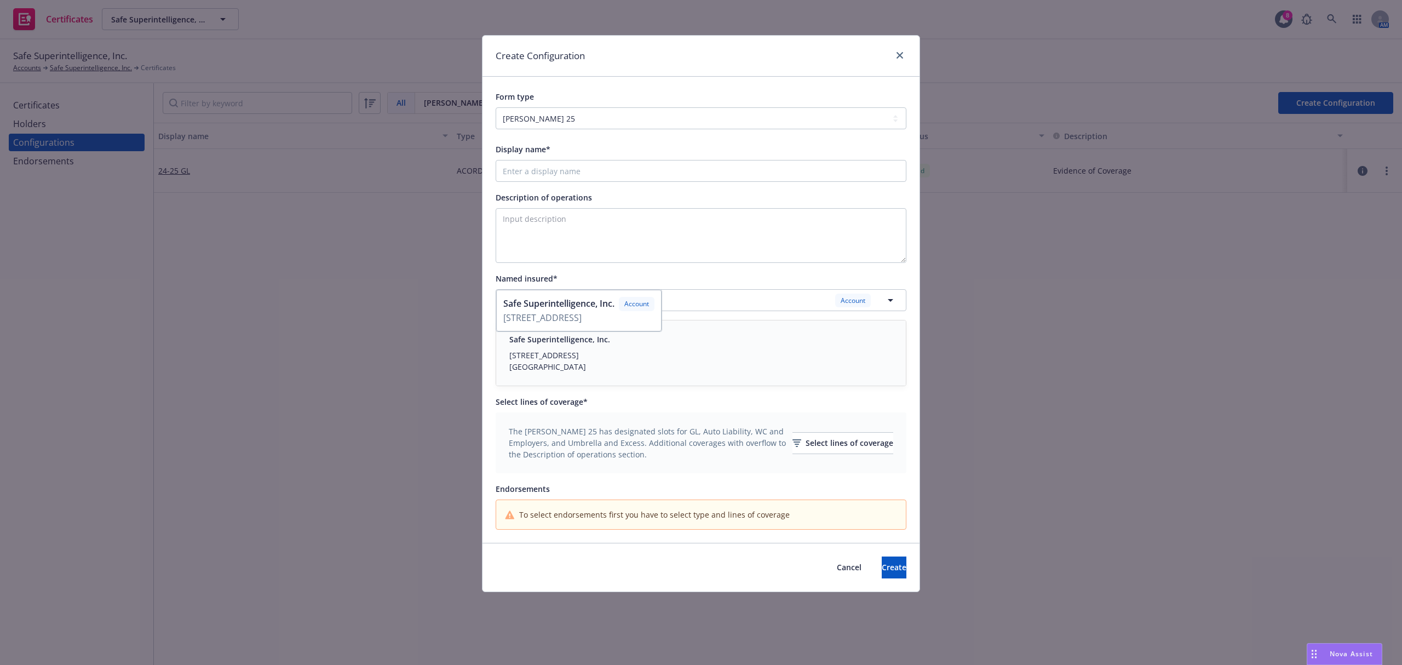
click at [723, 87] on div "Form type ACORD 25 ACORD 27" at bounding box center [700, 103] width 437 height 53
click at [706, 430] on span "The ACORD 25 has designated slots for GL, Auto Liability, WC and Employers, and…" at bounding box center [647, 442] width 277 height 34
click at [899, 57] on icon "close" at bounding box center [899, 55] width 7 height 7
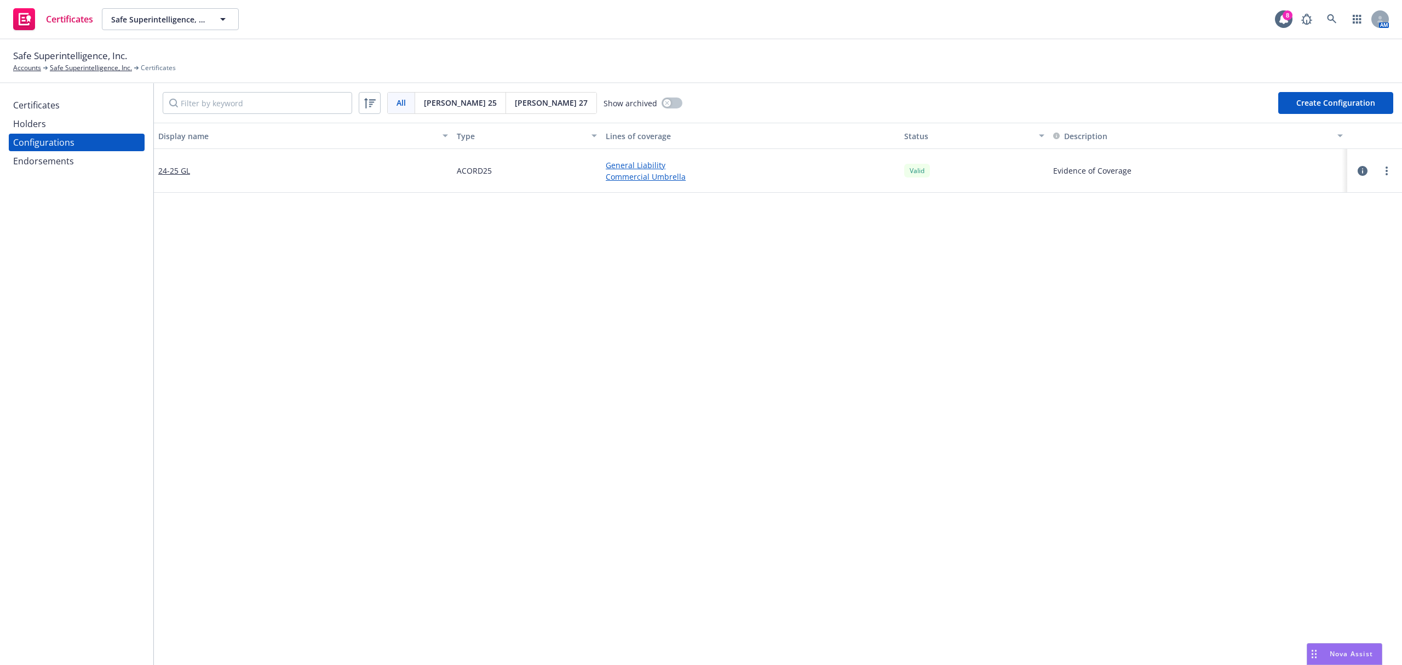
click at [60, 126] on div "Holders" at bounding box center [76, 124] width 127 height 18
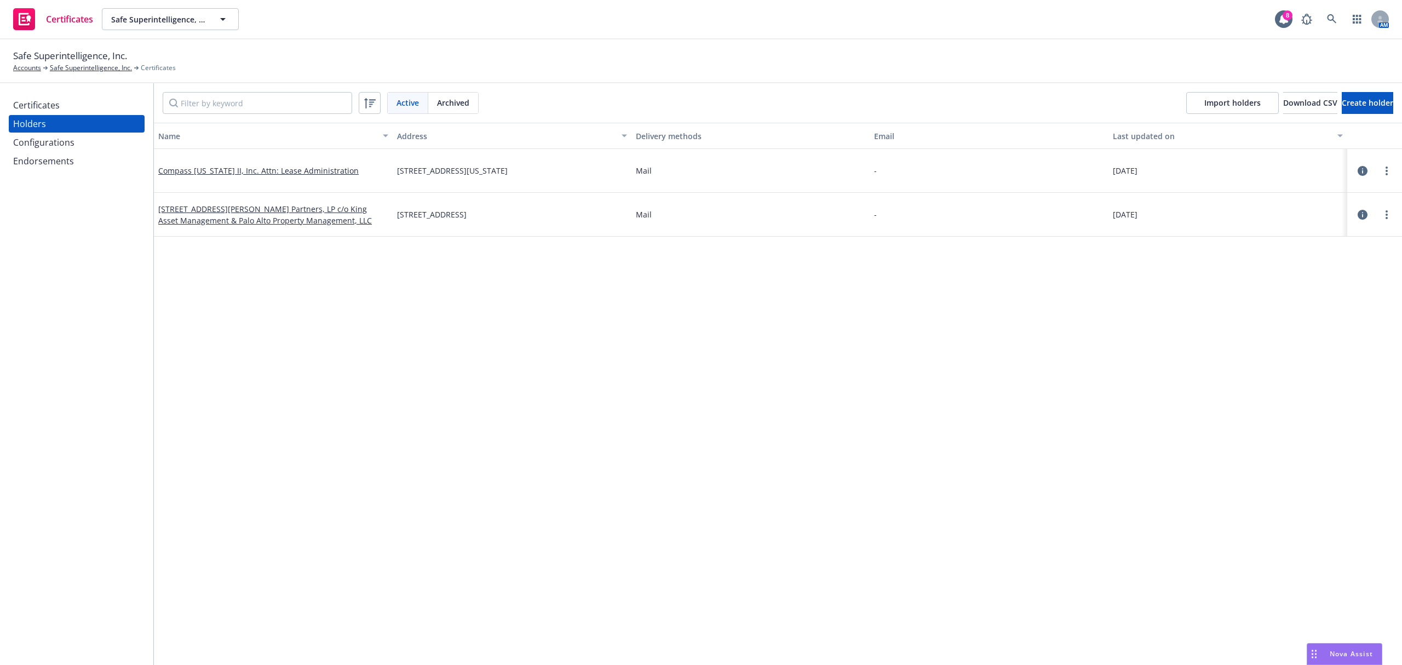
click at [51, 100] on div "Certificates" at bounding box center [36, 105] width 47 height 18
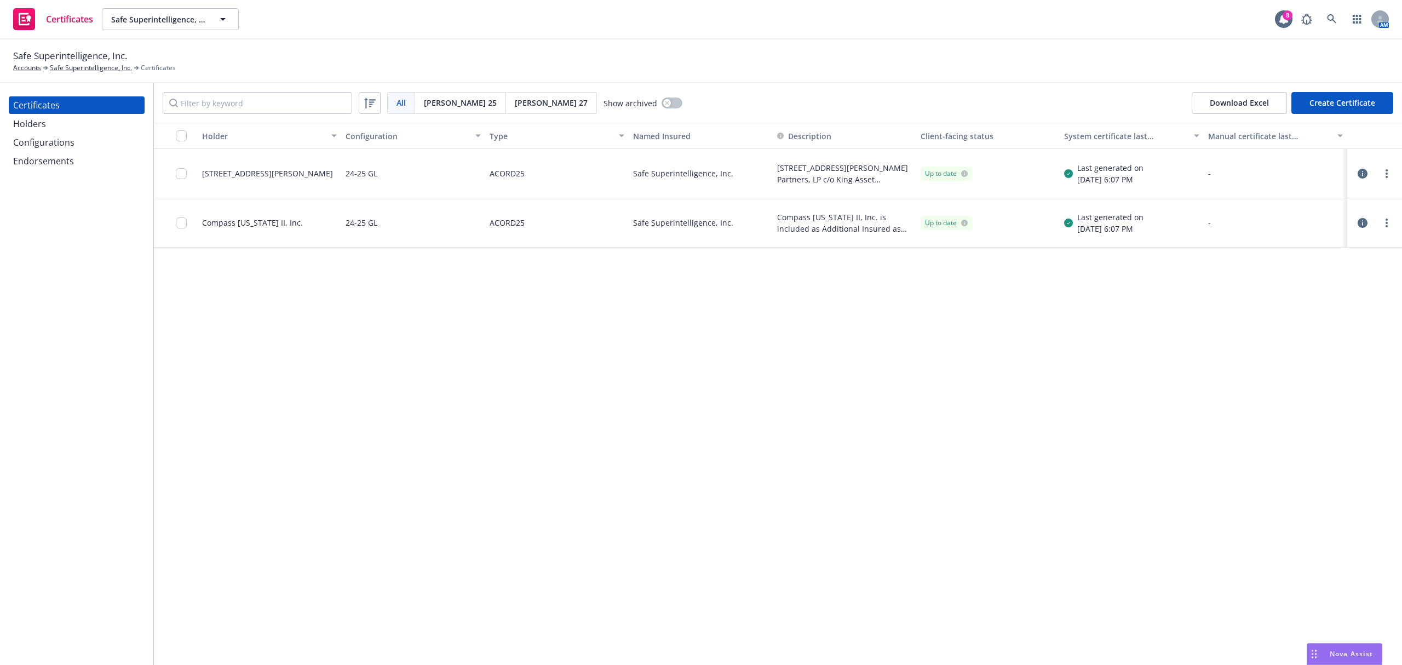
click at [48, 159] on div "Endorsements" at bounding box center [43, 161] width 61 height 18
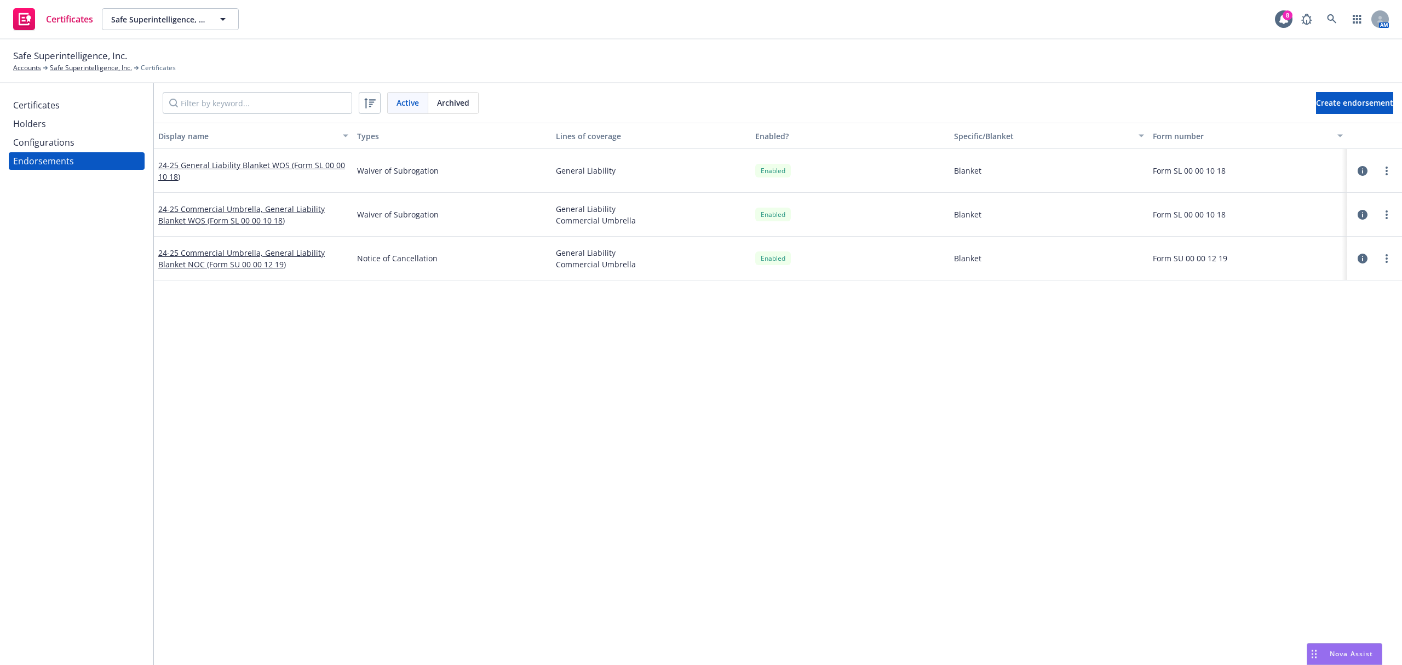
click at [36, 143] on div "Configurations" at bounding box center [43, 143] width 61 height 18
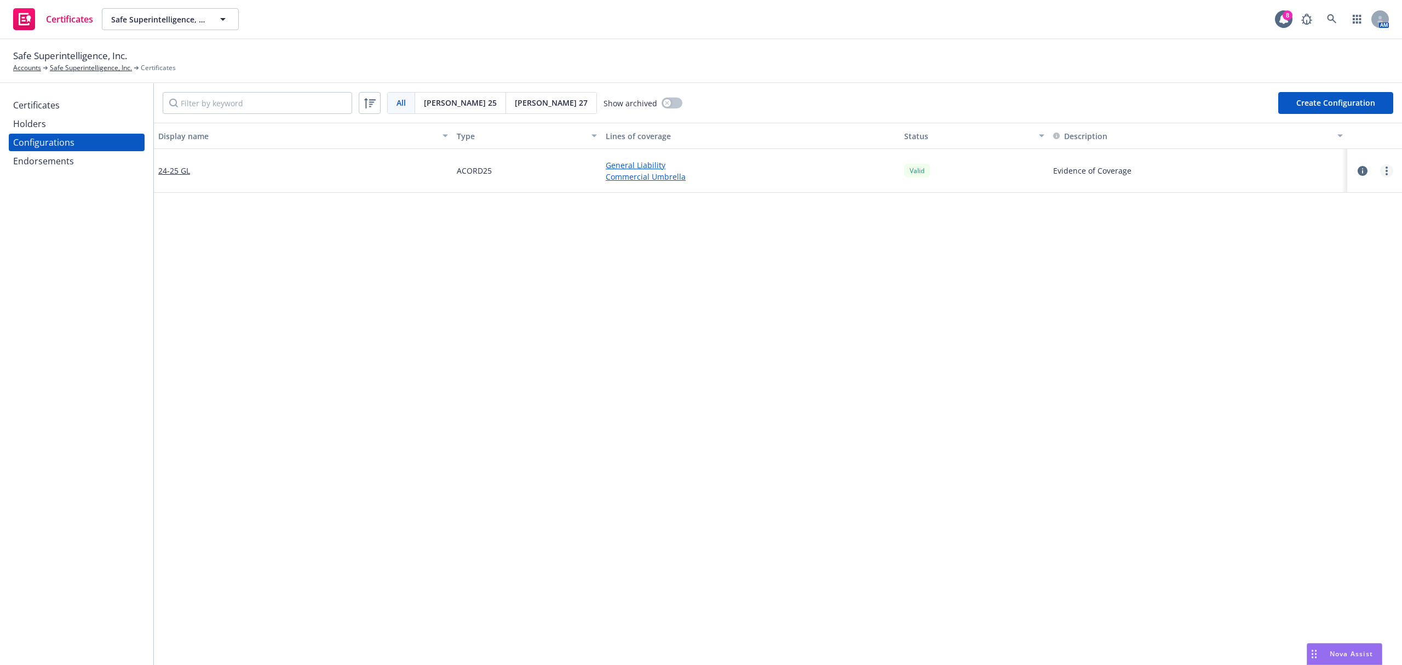
click at [1380, 174] on link "more" at bounding box center [1386, 170] width 13 height 13
click at [1129, 270] on div "Display name Type Lines of coverage Status Description 24-25 GL ACORD25 General…" at bounding box center [778, 593] width 1248 height 940
click at [502, 128] on button "Type" at bounding box center [526, 136] width 149 height 26
click at [515, 106] on span "Acord 27" at bounding box center [551, 102] width 73 height 11
click at [435, 110] on div "Acord 25" at bounding box center [460, 103] width 91 height 21
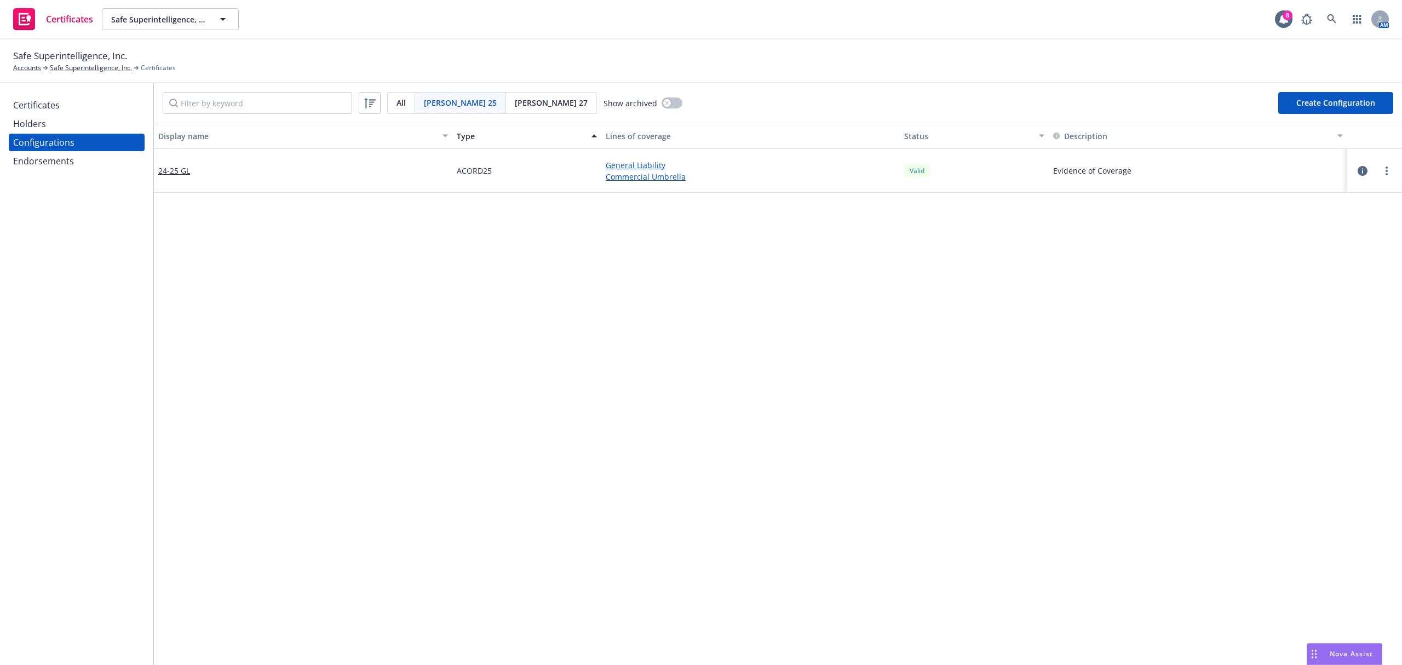
click at [1302, 103] on button "Create Configuration" at bounding box center [1335, 103] width 115 height 22
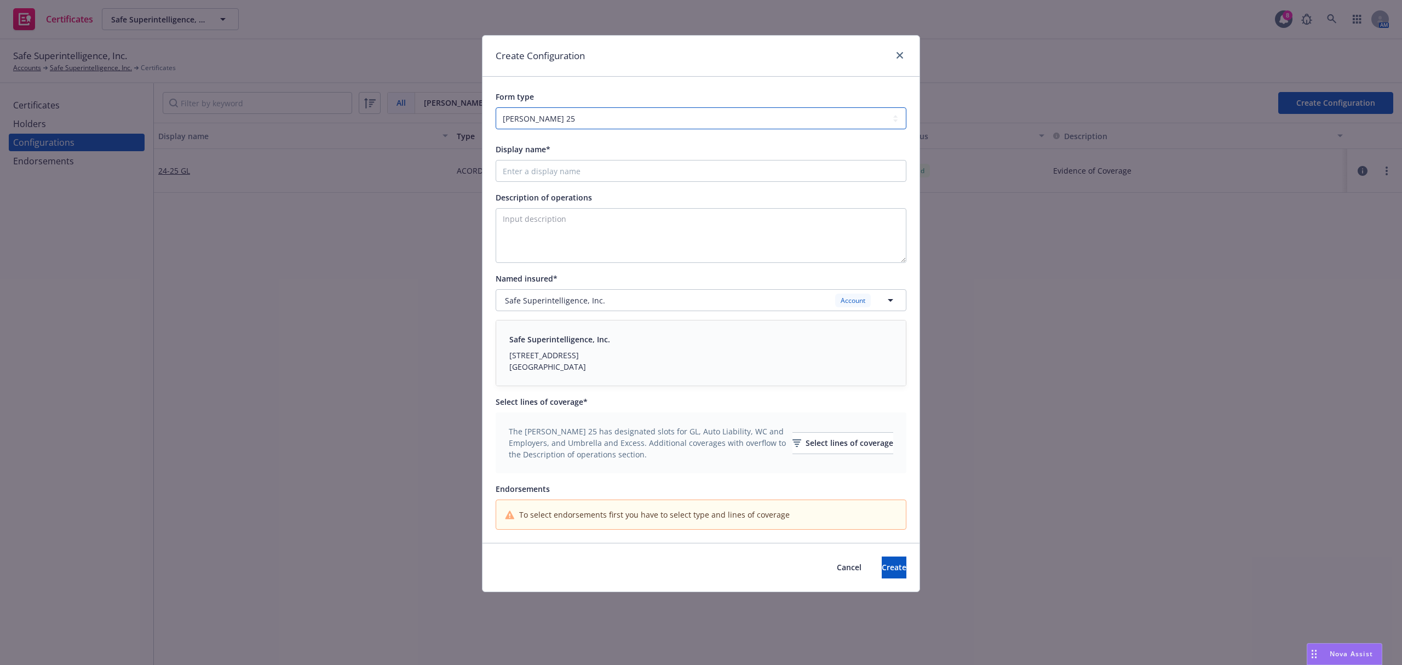
click at [704, 108] on select "ACORD 25 ACORD 27" at bounding box center [701, 118] width 411 height 22
select select "ACORD27"
click at [496, 108] on select "ACORD 25 ACORD 27" at bounding box center [701, 118] width 411 height 22
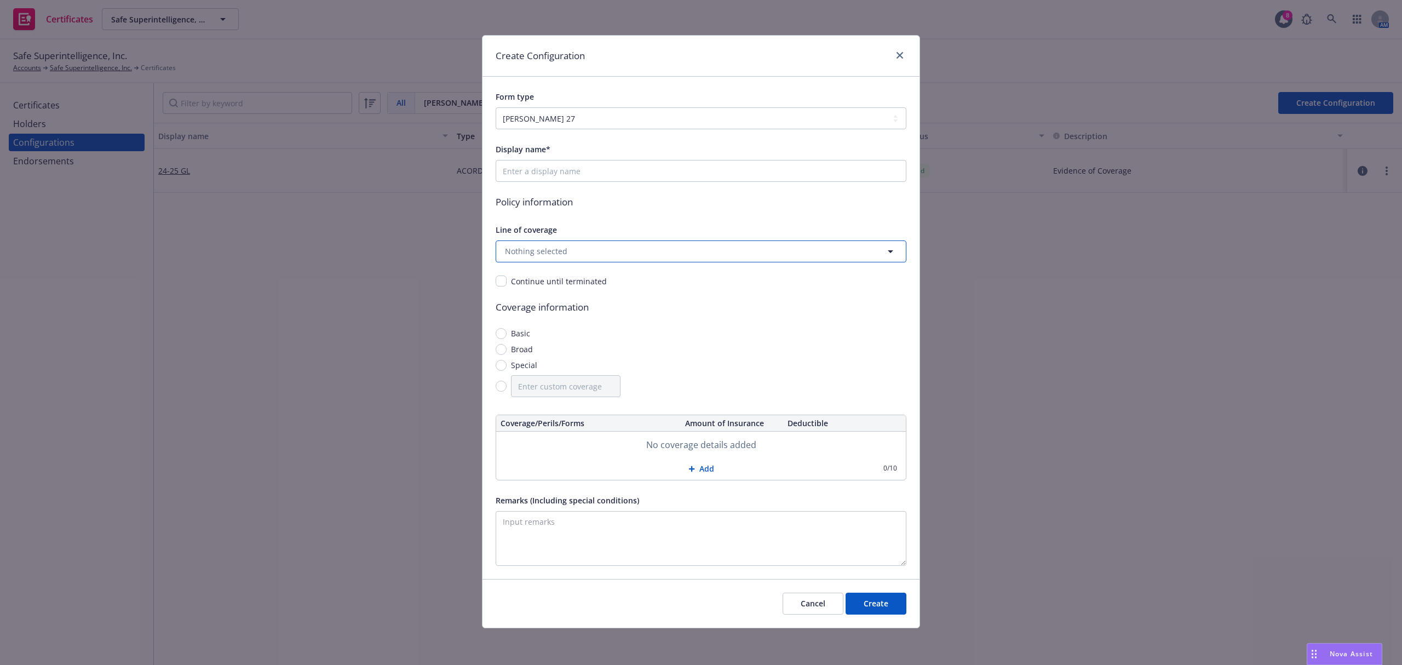
click at [556, 262] on button "Nothing selected" at bounding box center [701, 251] width 411 height 22
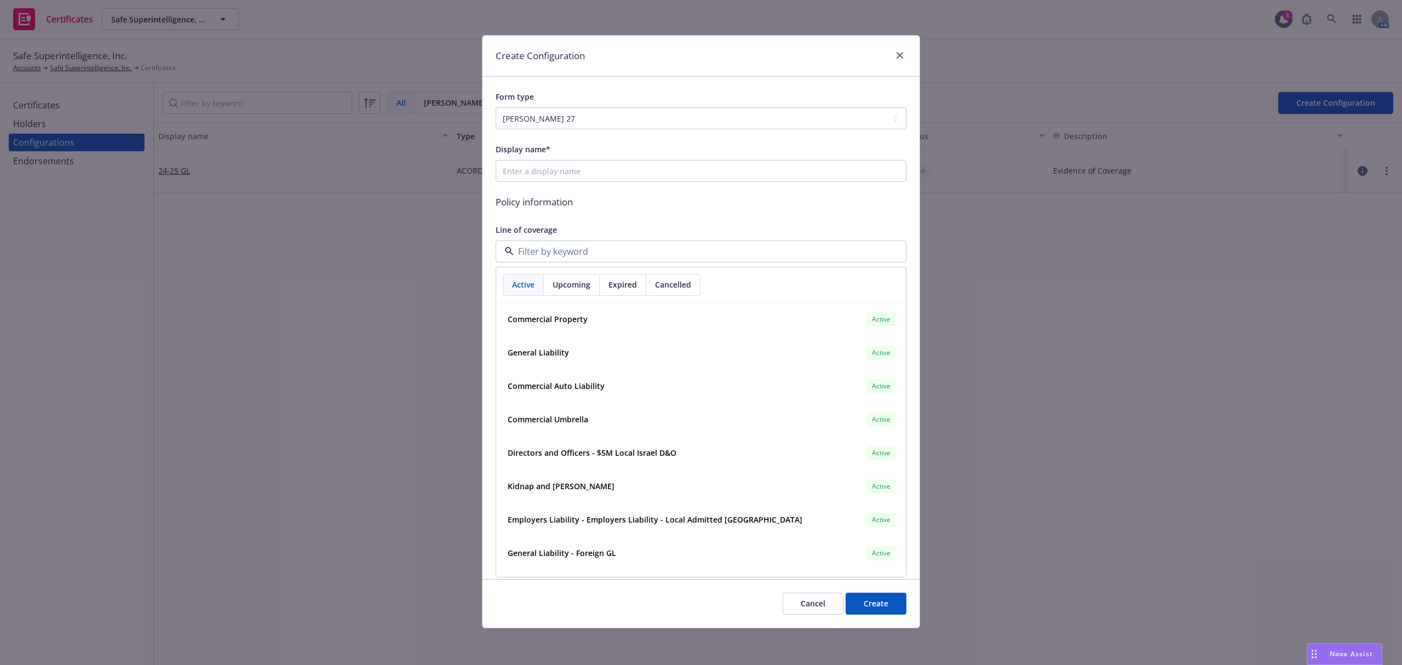
click at [591, 229] on div "Line of coverage" at bounding box center [701, 229] width 411 height 13
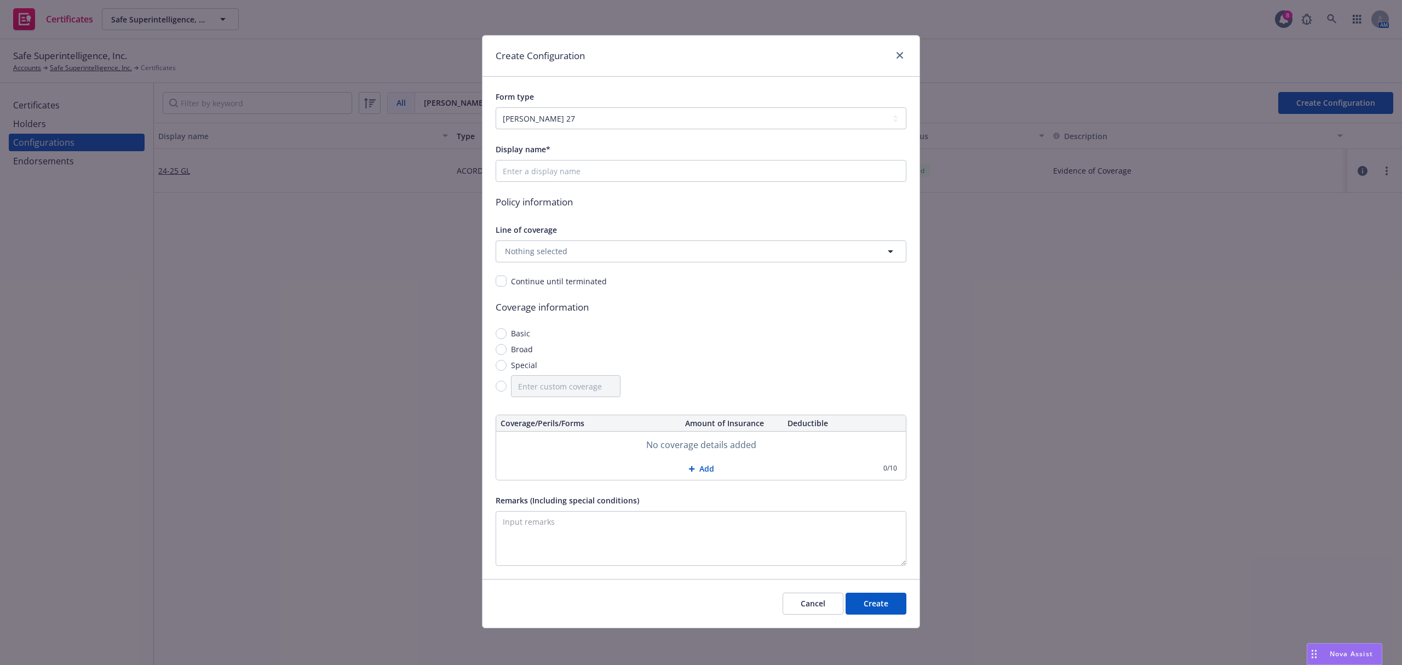
click at [897, 64] on div "Create Configuration" at bounding box center [700, 56] width 437 height 41
click at [901, 59] on link "close" at bounding box center [899, 55] width 13 height 13
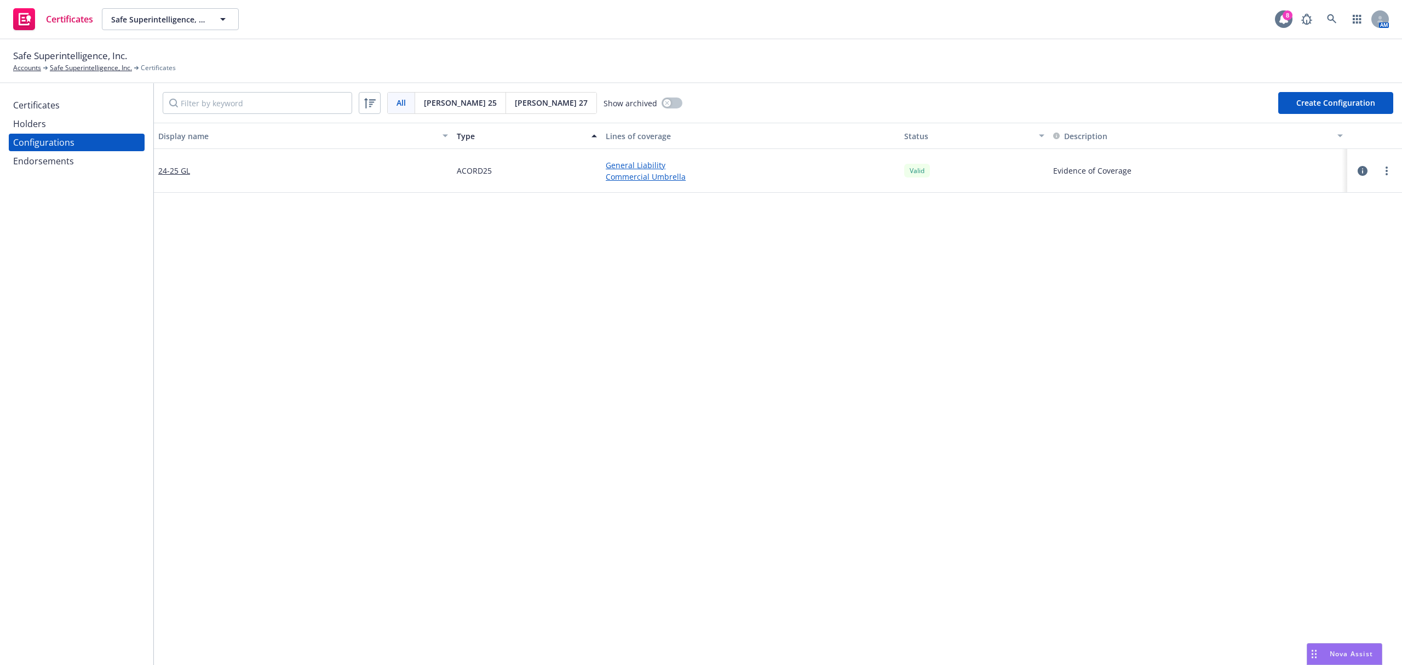
click at [1280, 25] on div at bounding box center [1284, 19] width 18 height 18
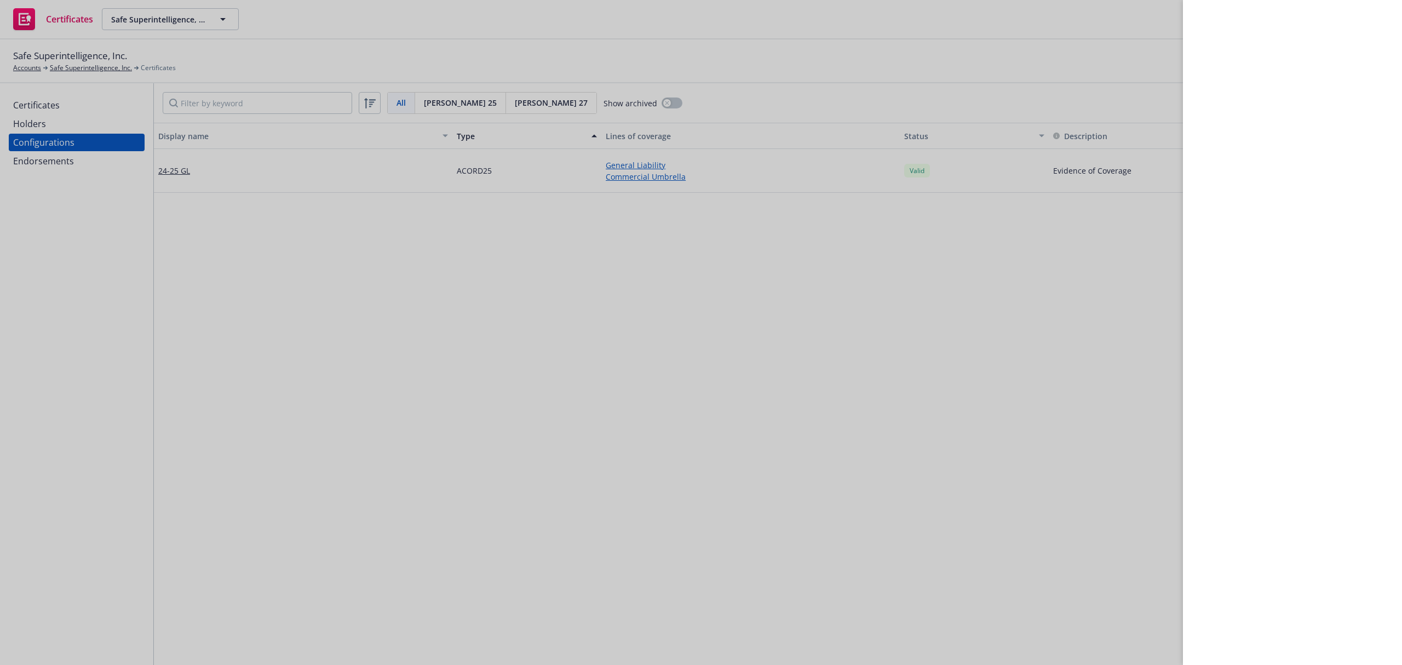
click at [953, 342] on div at bounding box center [701, 332] width 1402 height 665
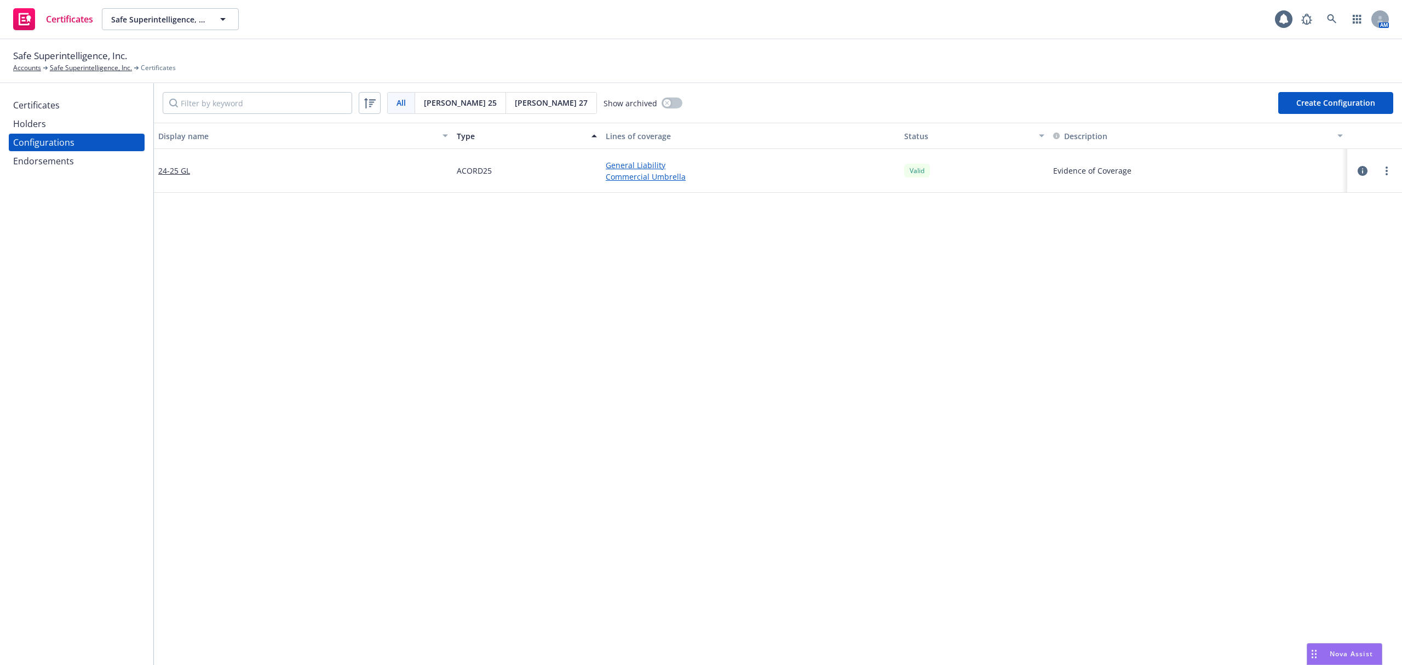
click at [25, 97] on div "Certificates" at bounding box center [36, 105] width 47 height 18
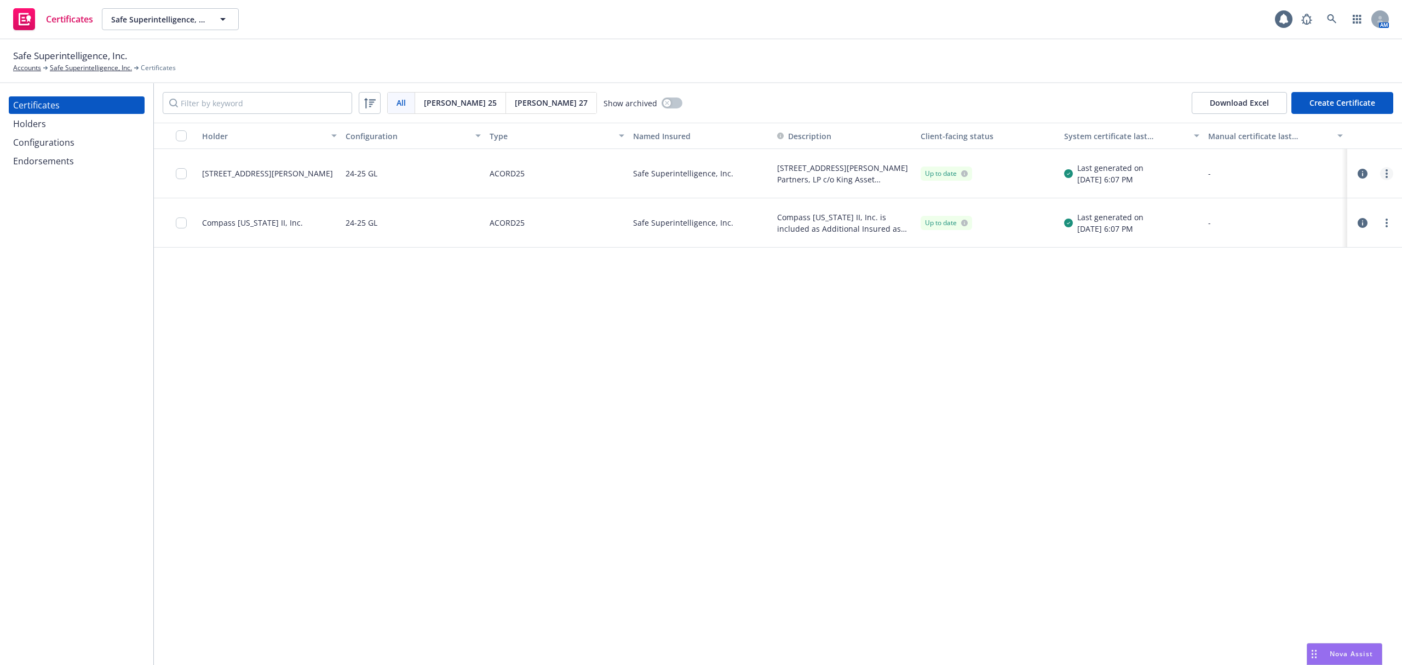
click at [1389, 175] on link "more" at bounding box center [1386, 173] width 13 height 13
click at [1242, 198] on link "Edit" at bounding box center [1304, 196] width 175 height 22
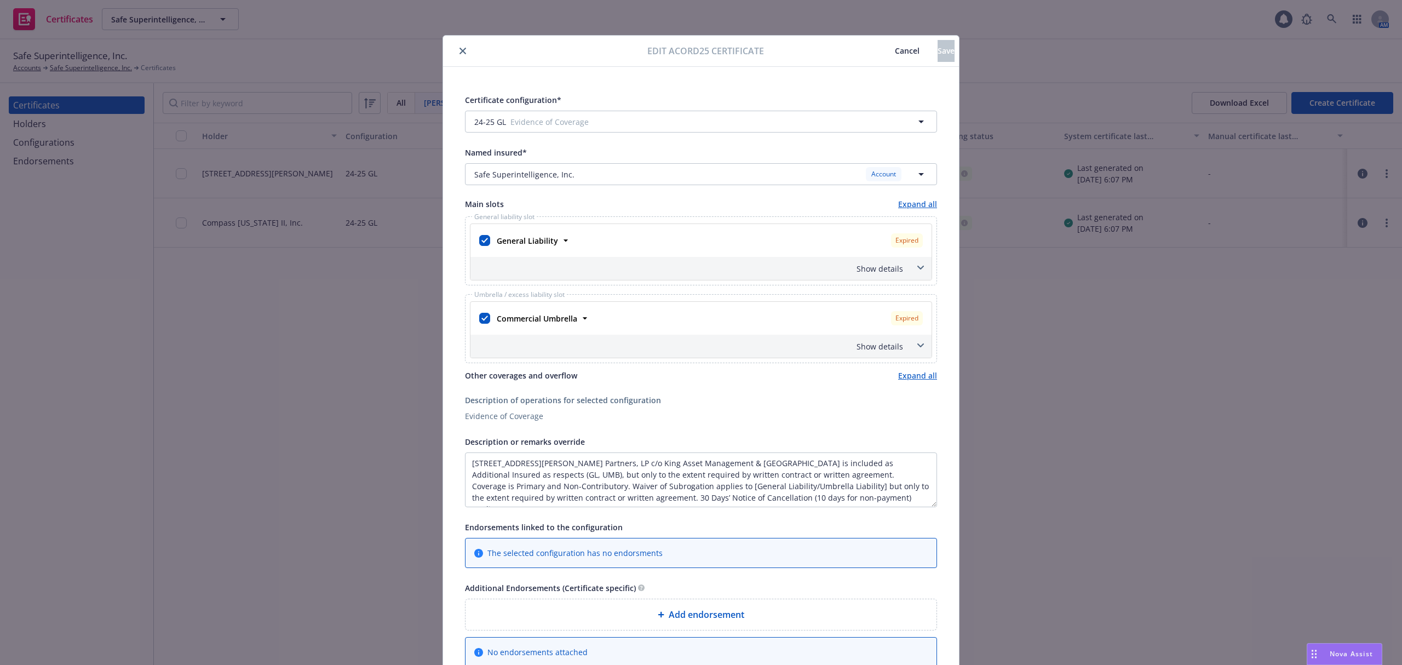
click at [459, 53] on icon "close" at bounding box center [462, 51] width 7 height 7
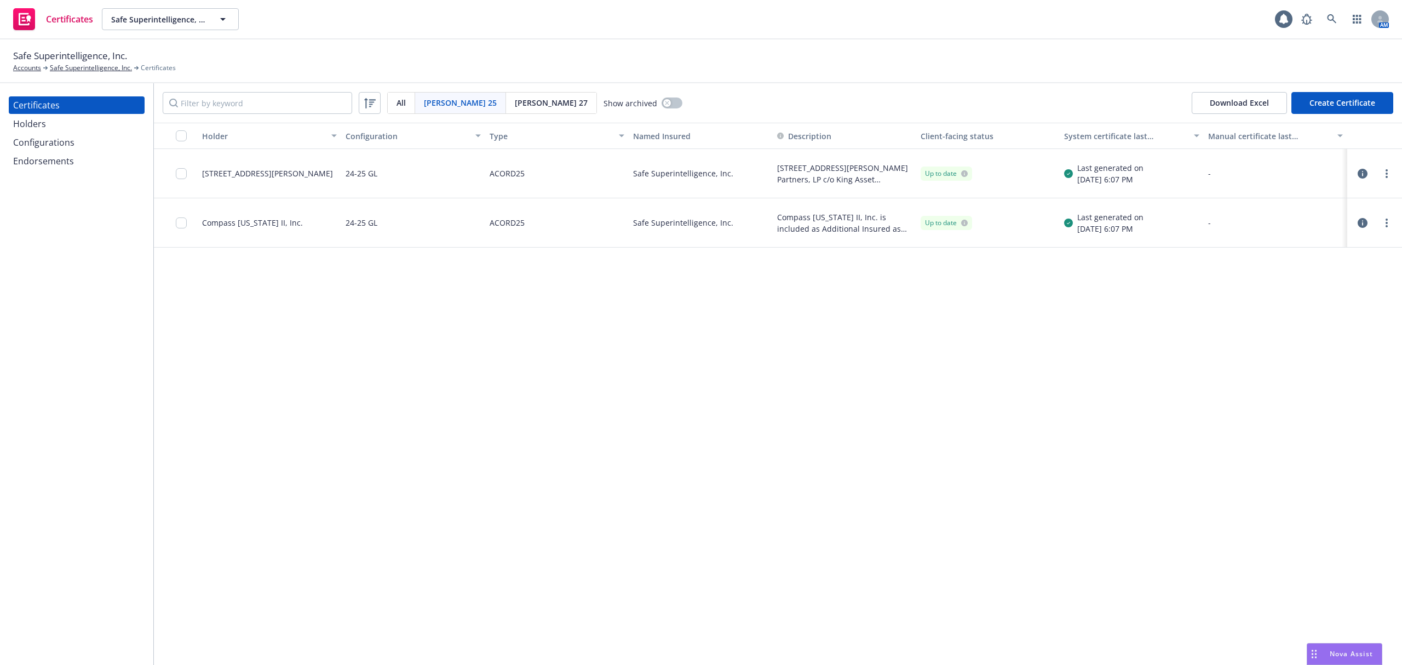
click at [80, 166] on div "Endorsements" at bounding box center [76, 161] width 127 height 18
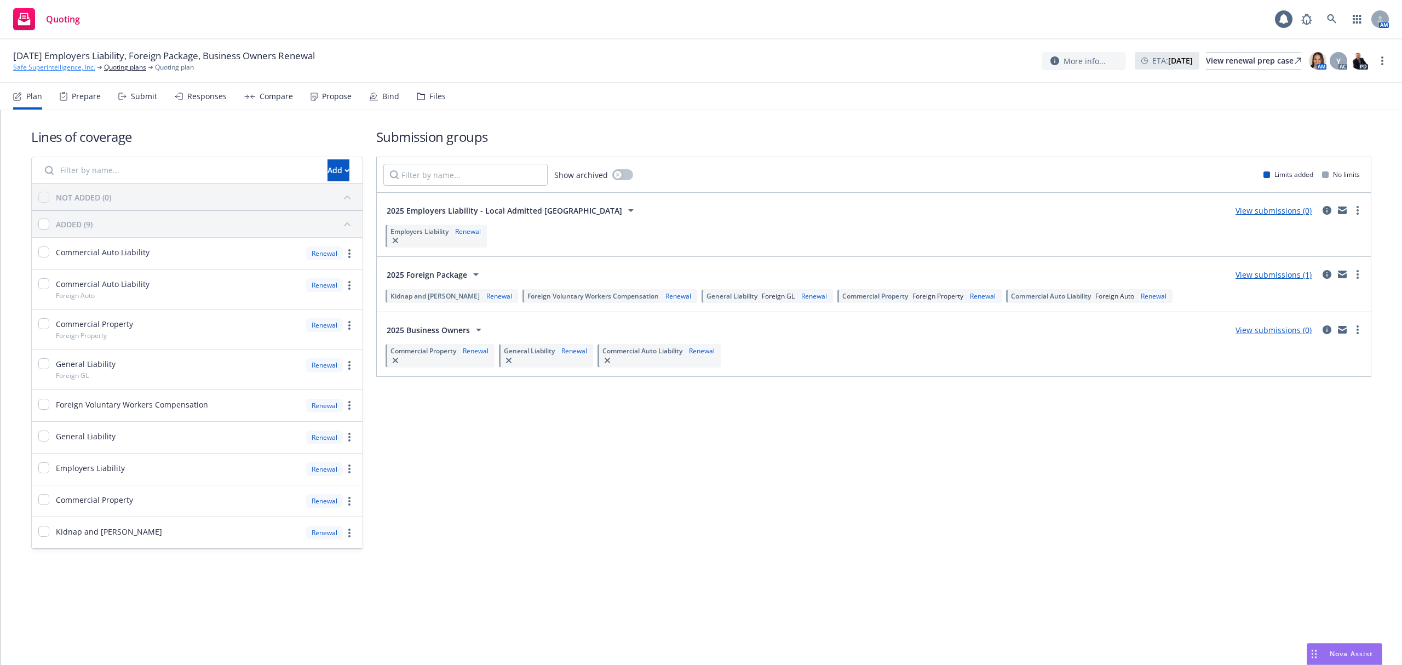
click at [73, 70] on link "Safe Superintelligence, Inc." at bounding box center [54, 67] width 82 height 10
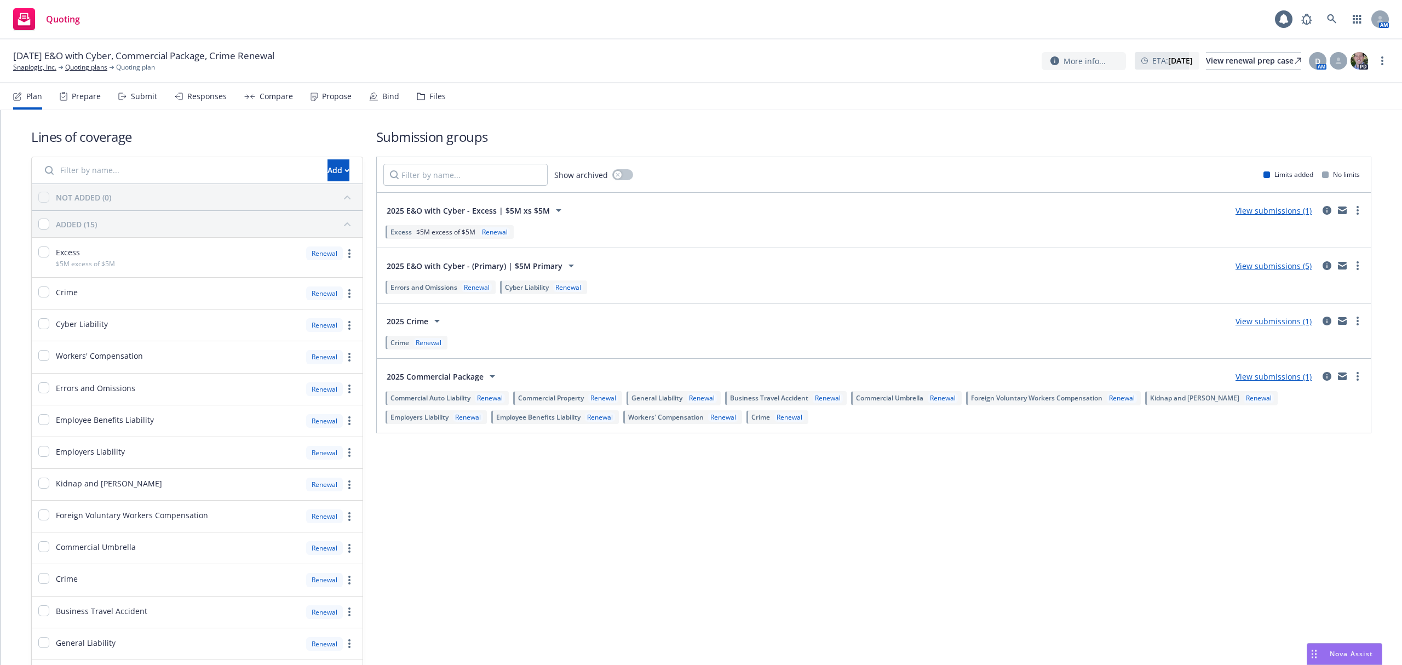
click at [274, 103] on div "Compare" at bounding box center [268, 96] width 49 height 26
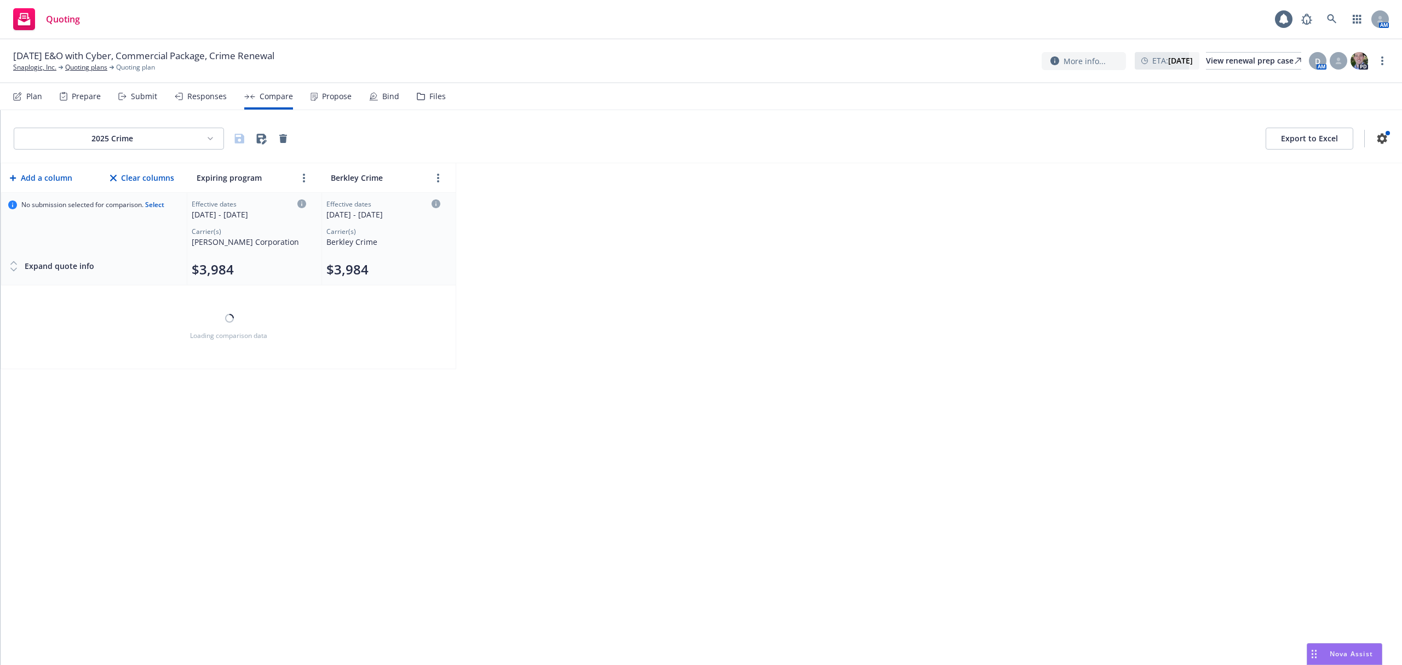
click at [189, 106] on div "Responses" at bounding box center [201, 96] width 52 height 26
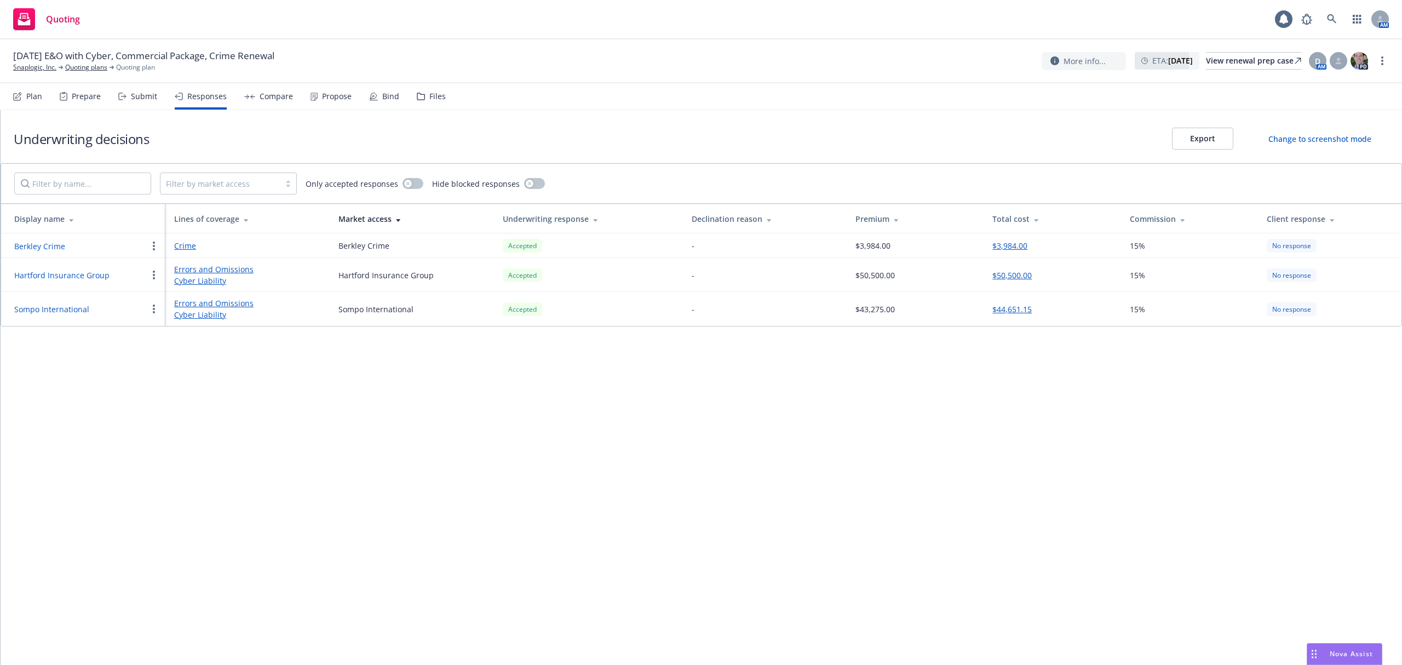
click at [59, 311] on button "Sompo International" at bounding box center [51, 308] width 75 height 11
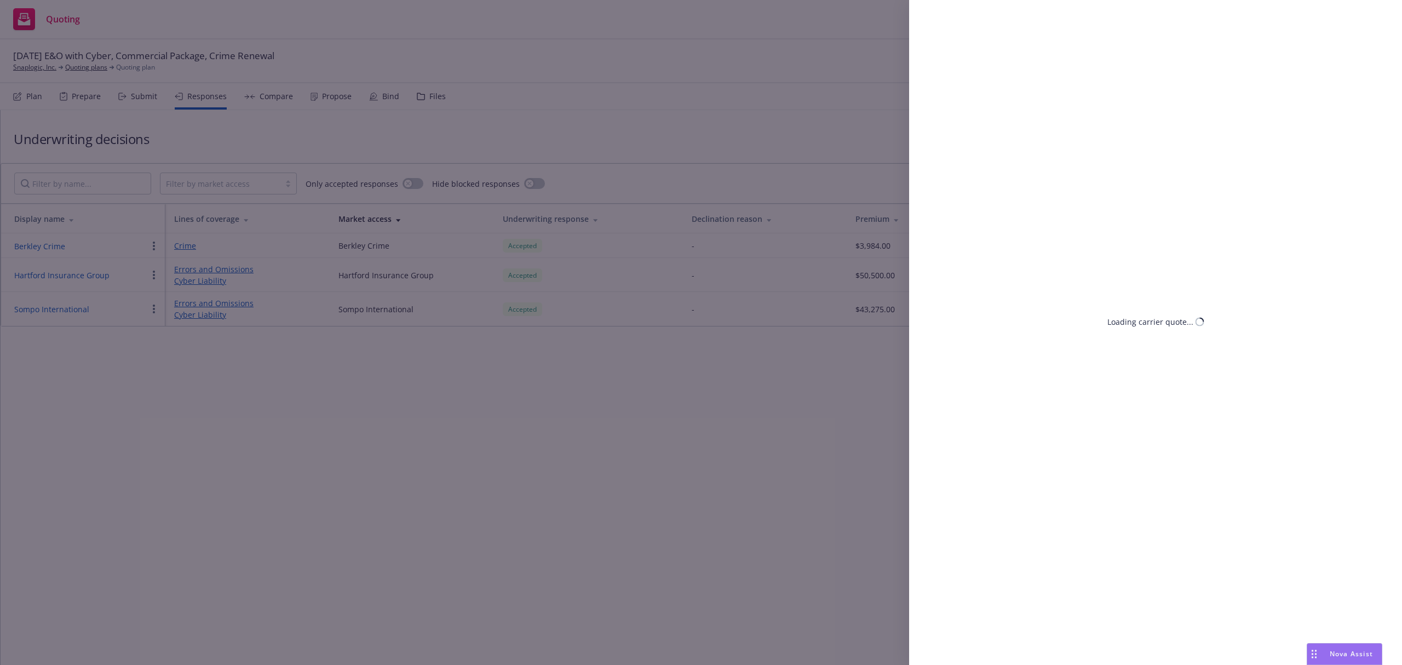
select select "CA"
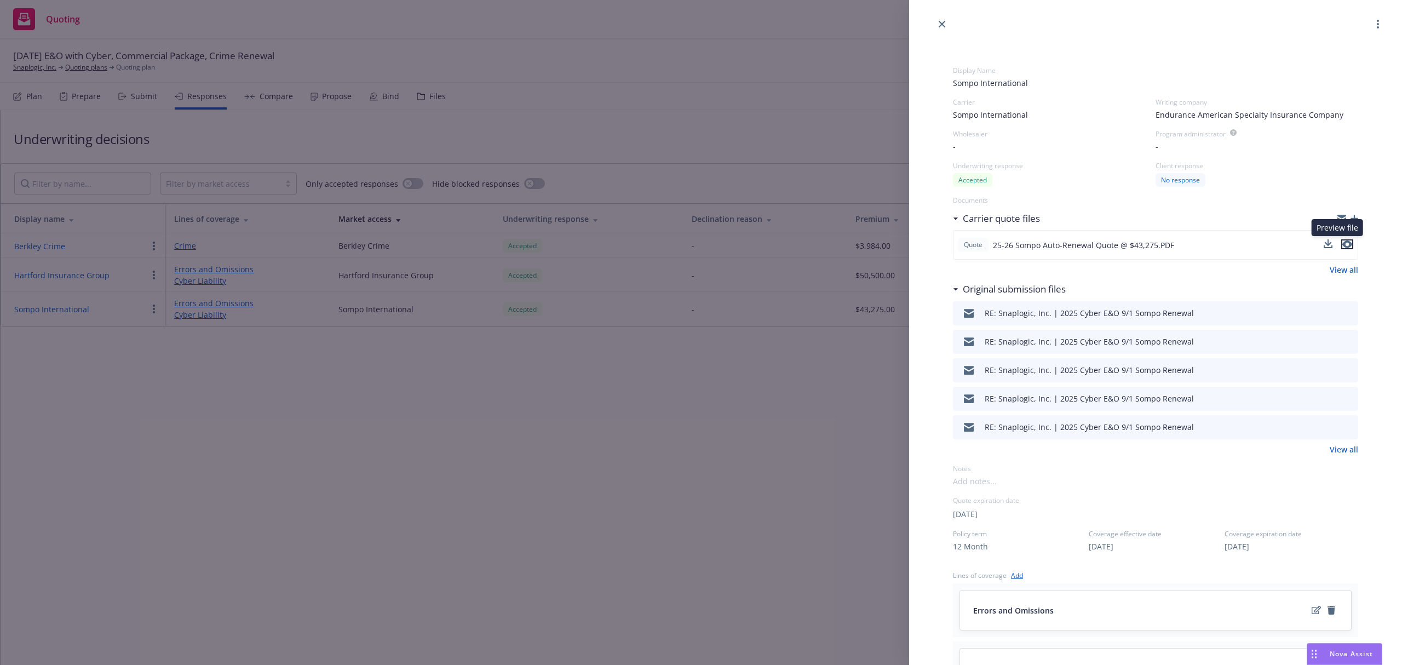
click at [1342, 244] on icon "preview file" at bounding box center [1347, 245] width 10 height 8
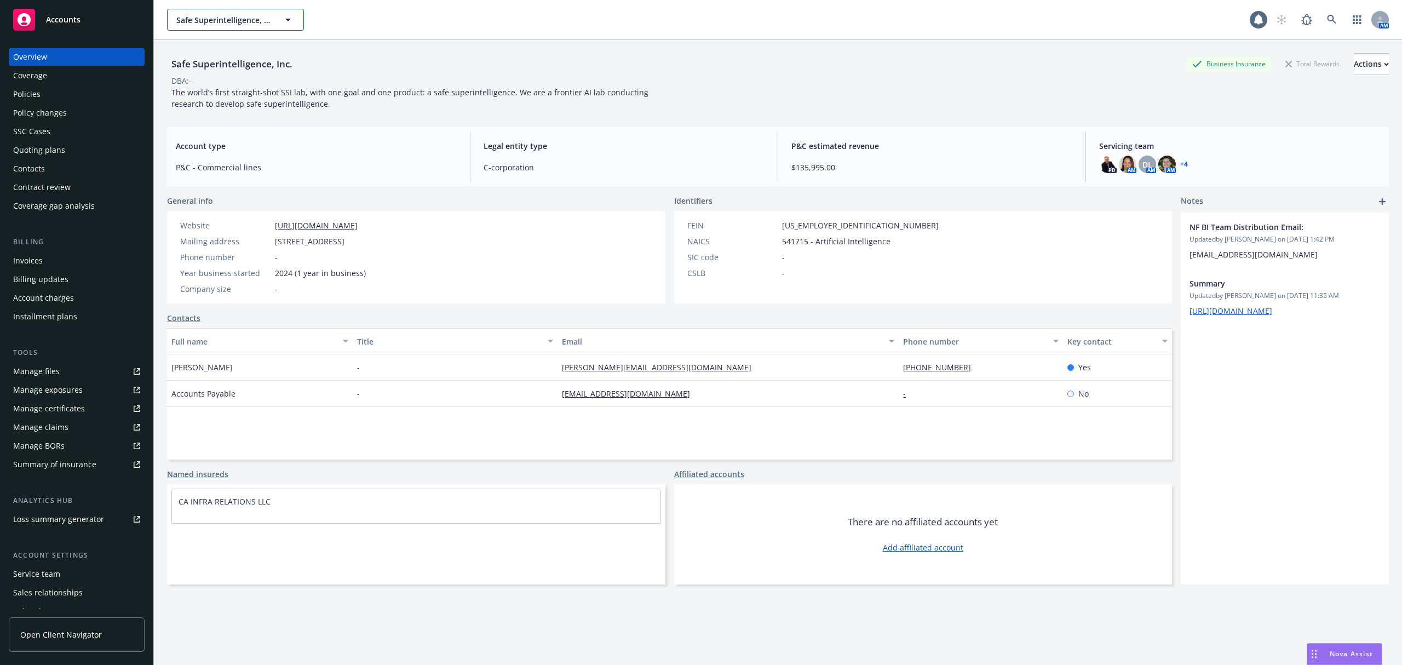
click at [200, 26] on button "Safe Superintelligence, Inc." at bounding box center [235, 20] width 137 height 22
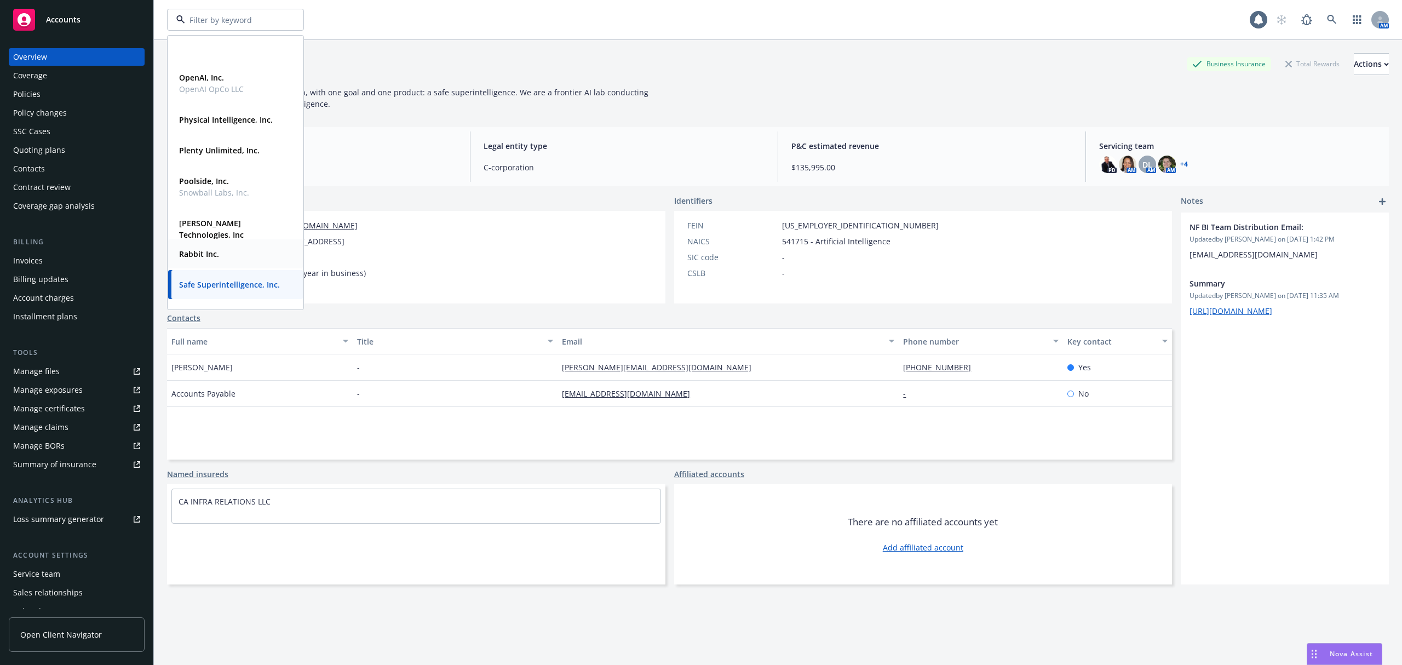
scroll to position [397, 0]
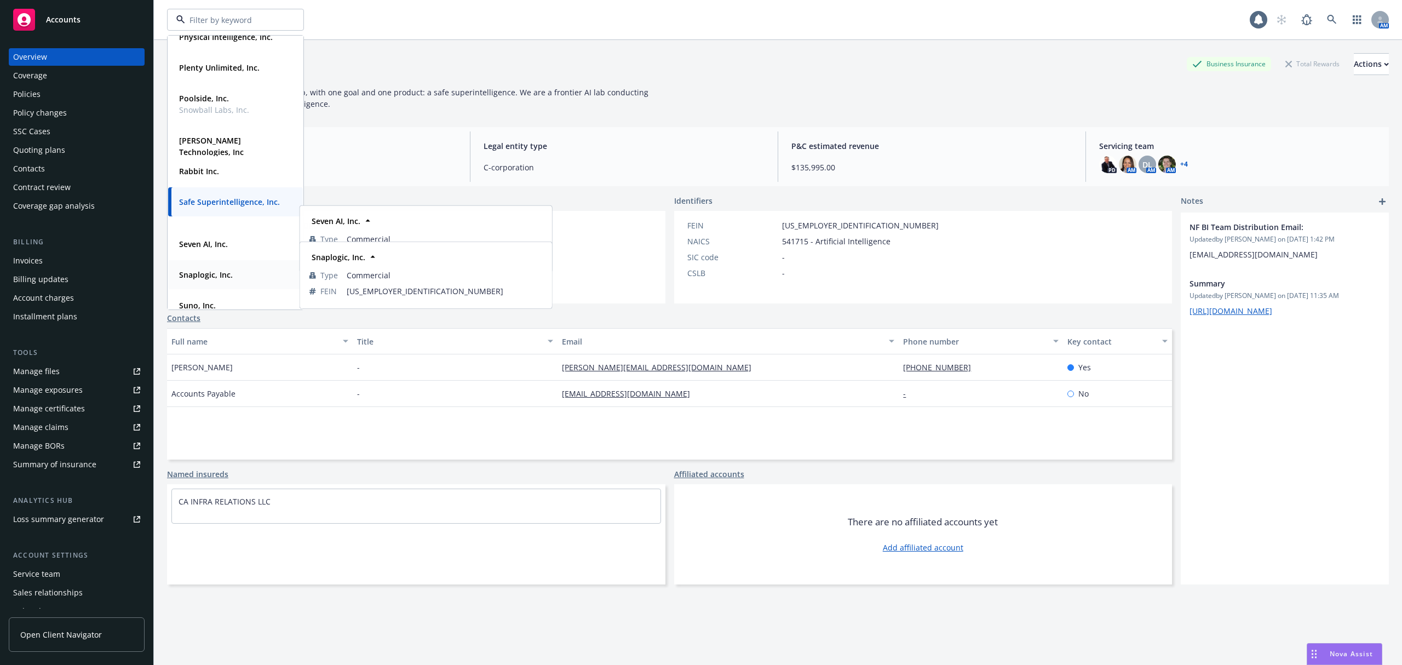
click at [228, 281] on div "Snaplogic, Inc." at bounding box center [205, 275] width 60 height 16
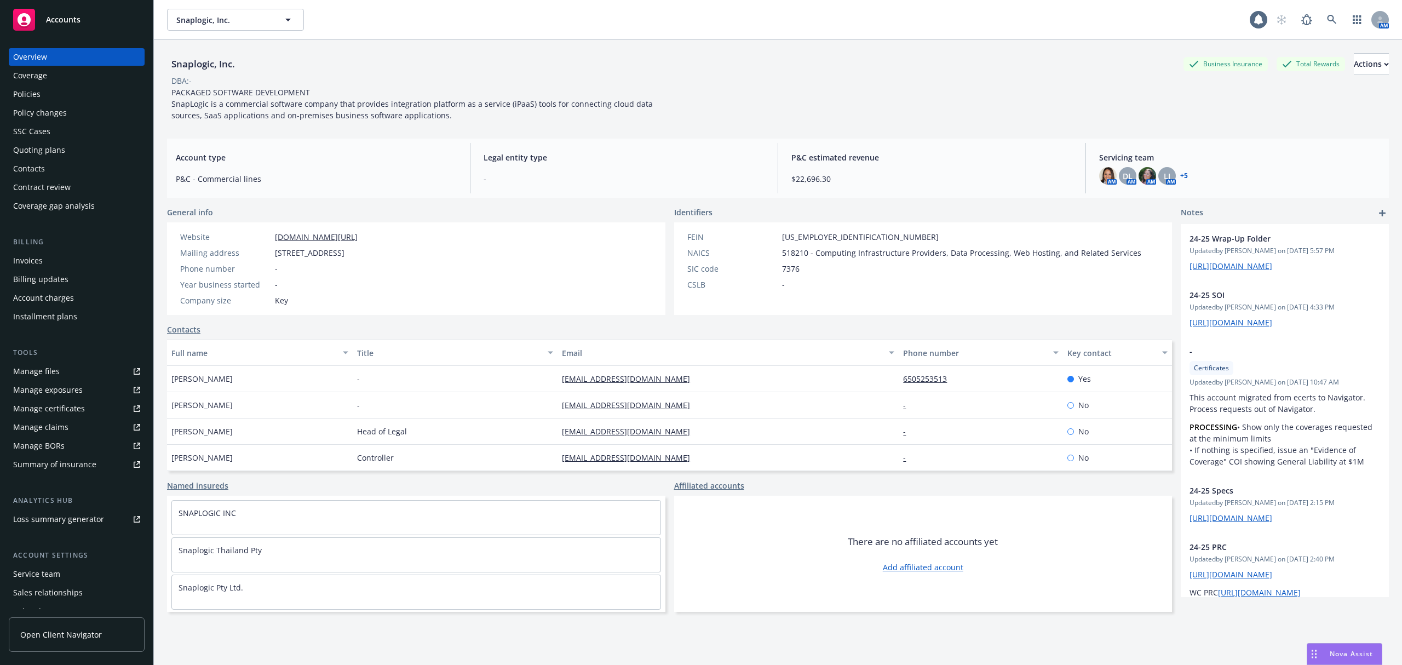
click at [68, 143] on div "Quoting plans" at bounding box center [76, 150] width 127 height 18
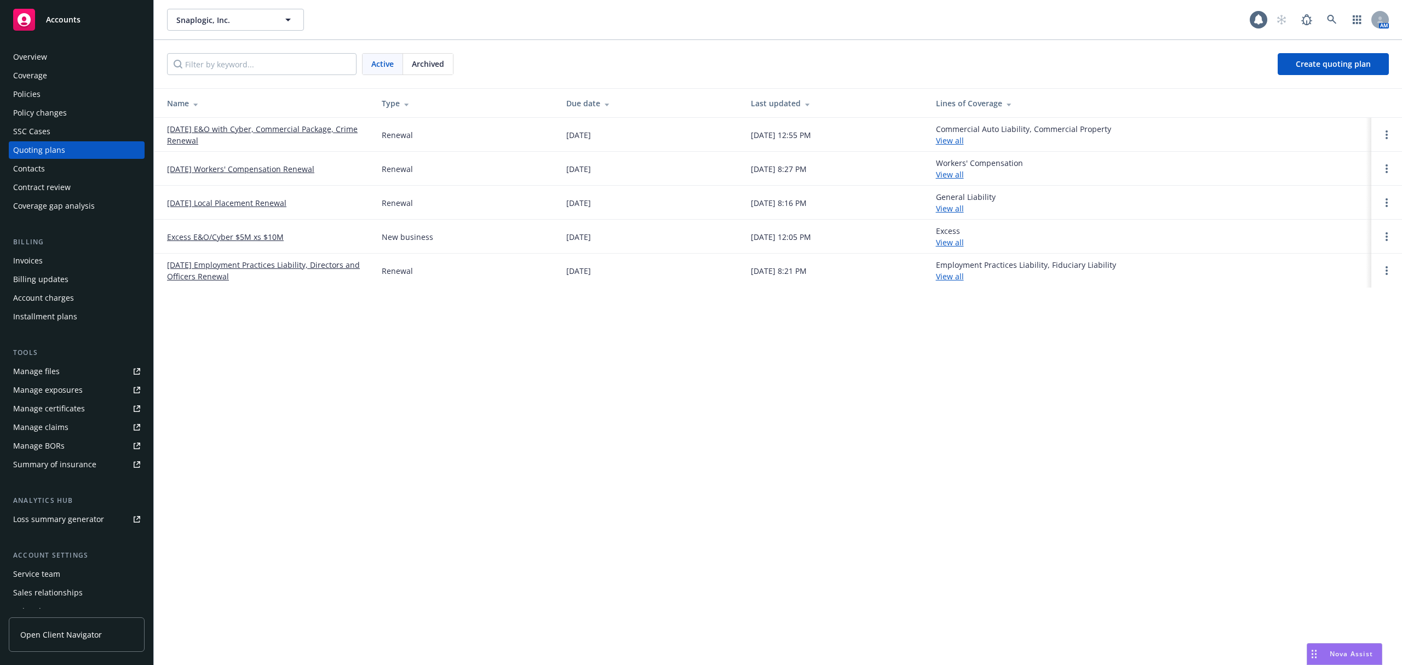
click at [180, 130] on link "[DATE] E&O with Cyber, Commercial Package, Crime Renewal" at bounding box center [265, 134] width 197 height 23
